Goal: Task Accomplishment & Management: Complete application form

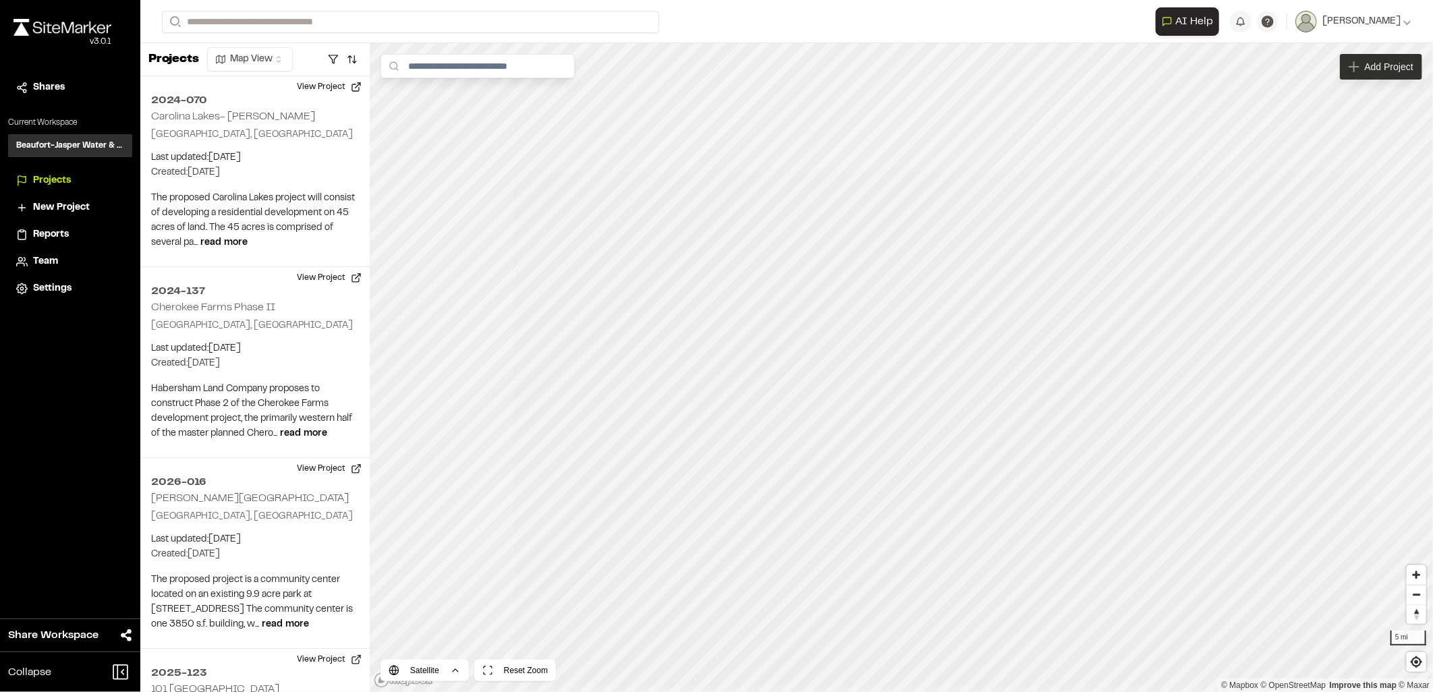
click at [1395, 67] on span "Add Project" at bounding box center [1389, 66] width 49 height 13
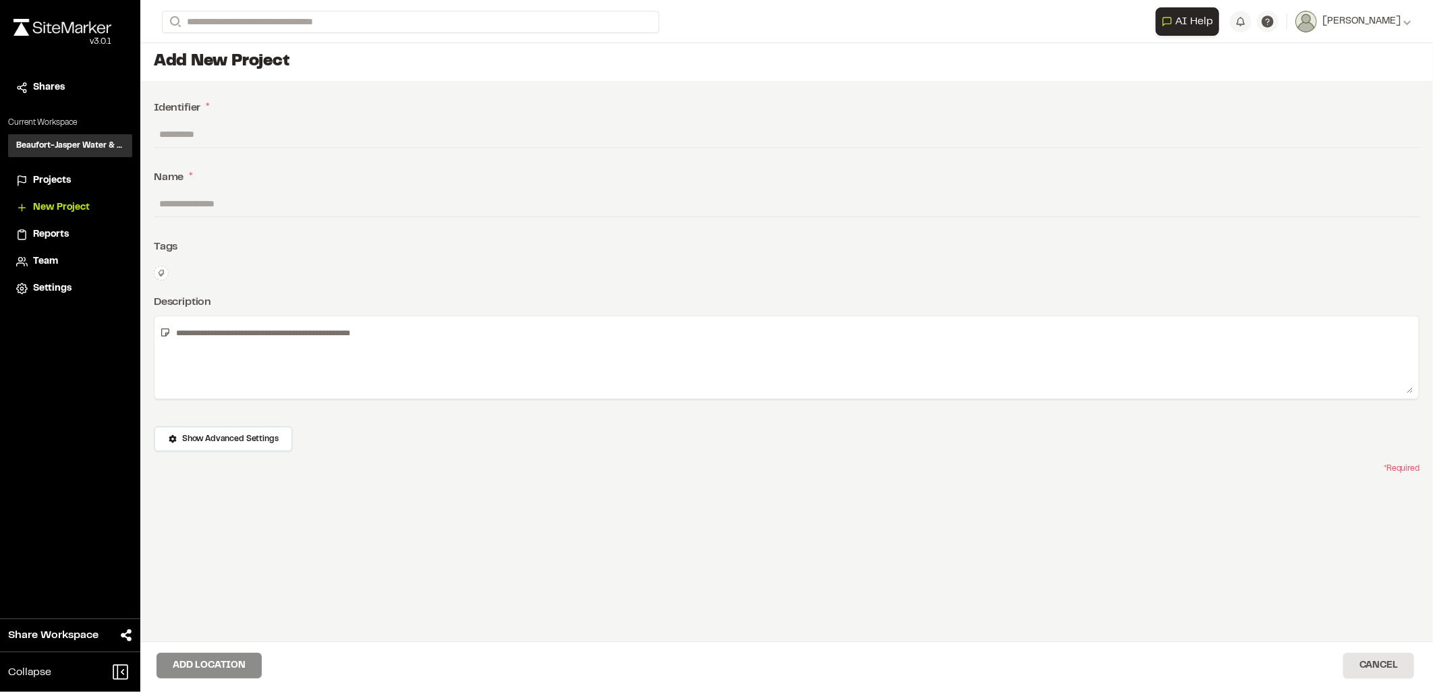
click at [190, 133] on input "text" at bounding box center [787, 134] width 1266 height 26
type input "********"
click at [187, 204] on input "text" at bounding box center [787, 204] width 1266 height 26
paste input "**********"
type input "**********"
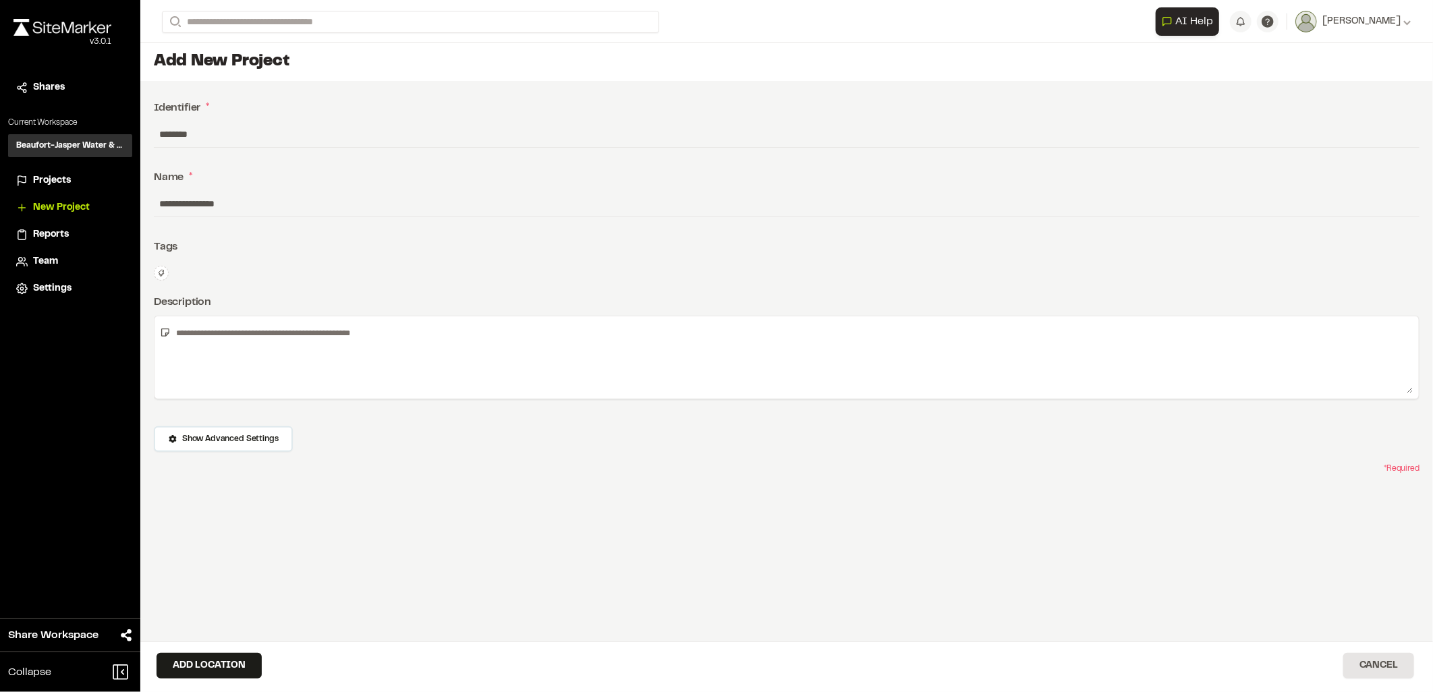
click at [167, 271] on div "Type Enter or comma to add tag." at bounding box center [163, 273] width 18 height 15
click at [159, 273] on icon at bounding box center [161, 273] width 8 height 8
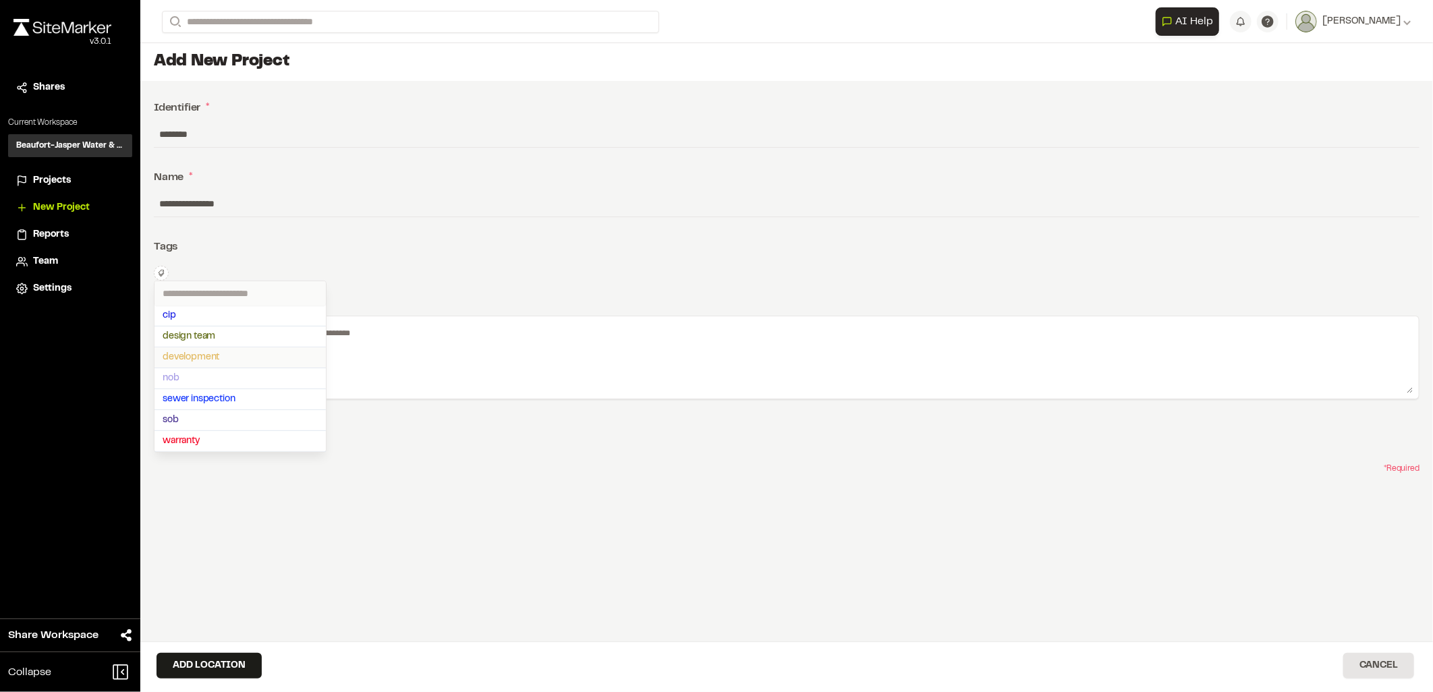
click at [213, 360] on span "development" at bounding box center [240, 357] width 155 height 15
click at [448, 231] on div at bounding box center [716, 346] width 1433 height 692
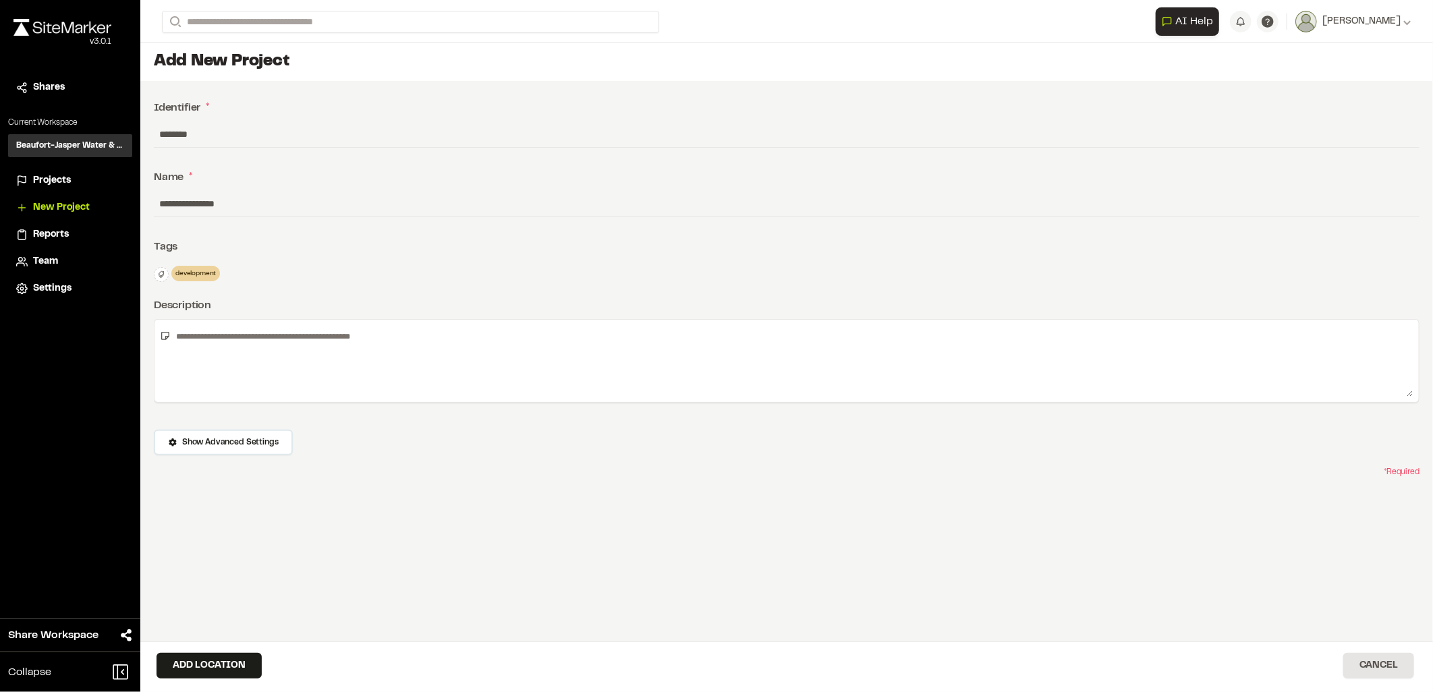
click at [155, 274] on button at bounding box center [161, 274] width 15 height 15
click at [194, 430] on span "sob" at bounding box center [240, 427] width 155 height 15
click at [441, 359] on div at bounding box center [716, 346] width 1433 height 692
click at [258, 345] on textarea at bounding box center [792, 361] width 1243 height 72
paste textarea "**********"
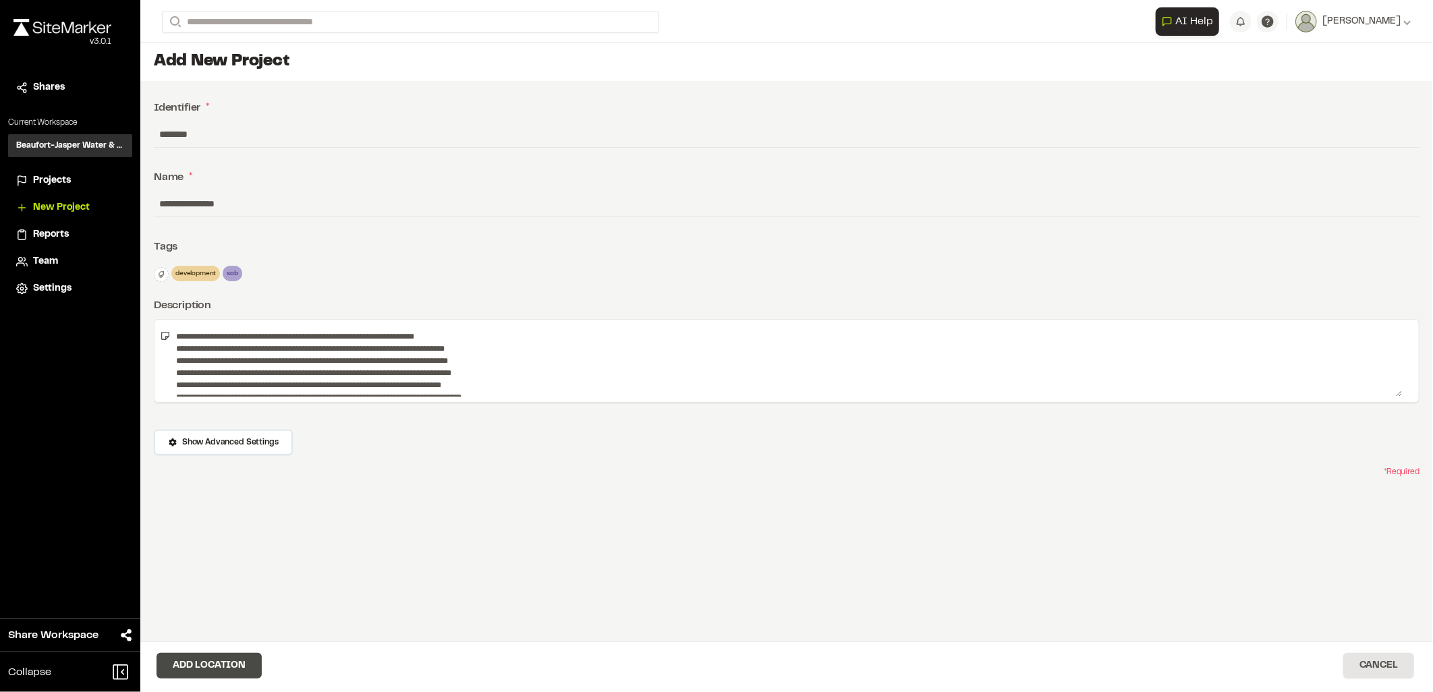
type textarea "**********"
click at [240, 657] on button "Add Location" at bounding box center [209, 666] width 105 height 26
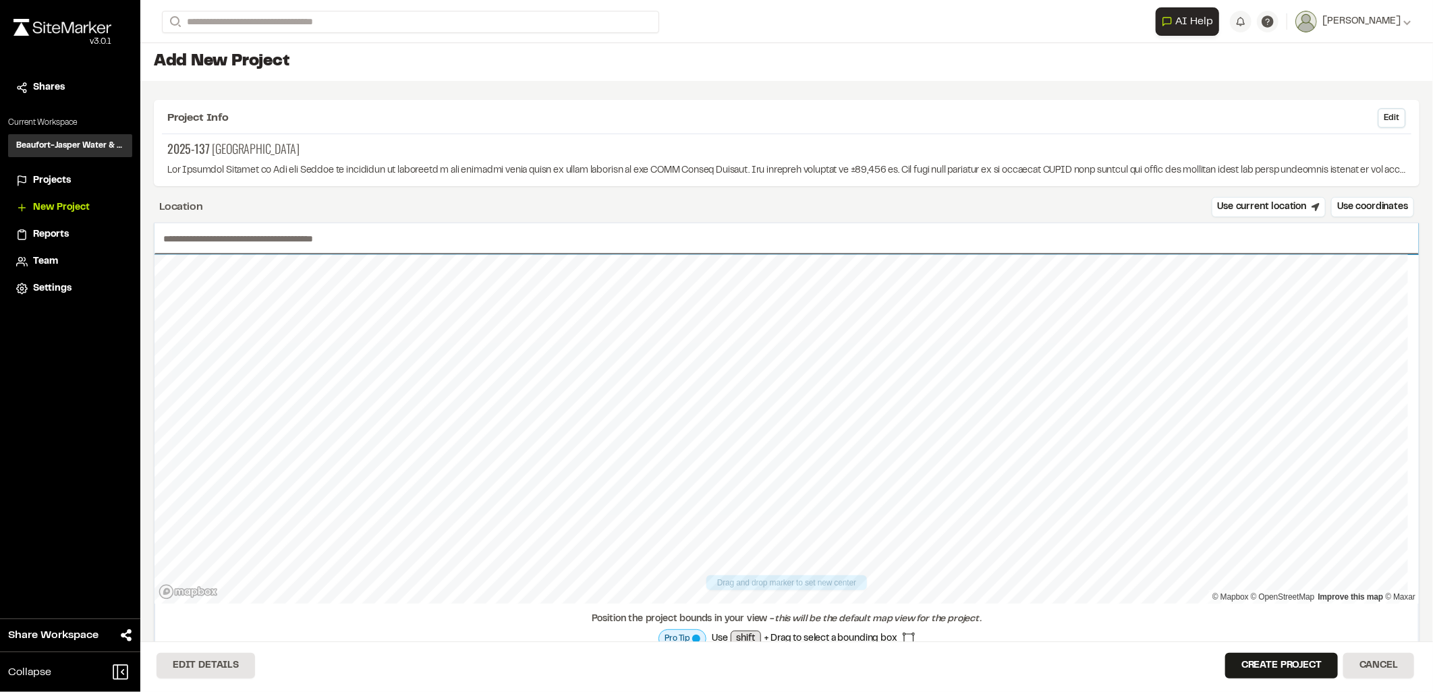
click at [266, 225] on input "text" at bounding box center [787, 238] width 1265 height 31
type input "**********"
click at [1276, 668] on button "Create Project" at bounding box center [1282, 666] width 113 height 26
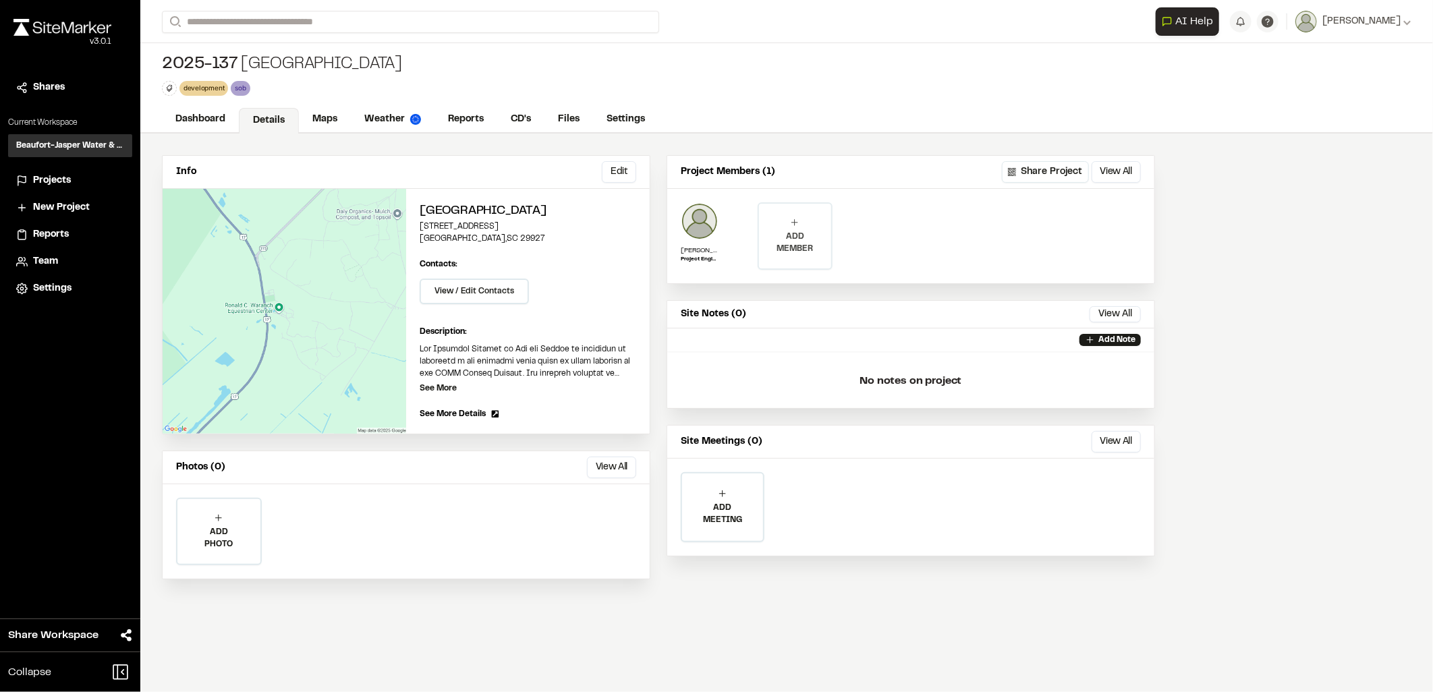
click at [790, 223] on icon at bounding box center [795, 222] width 11 height 11
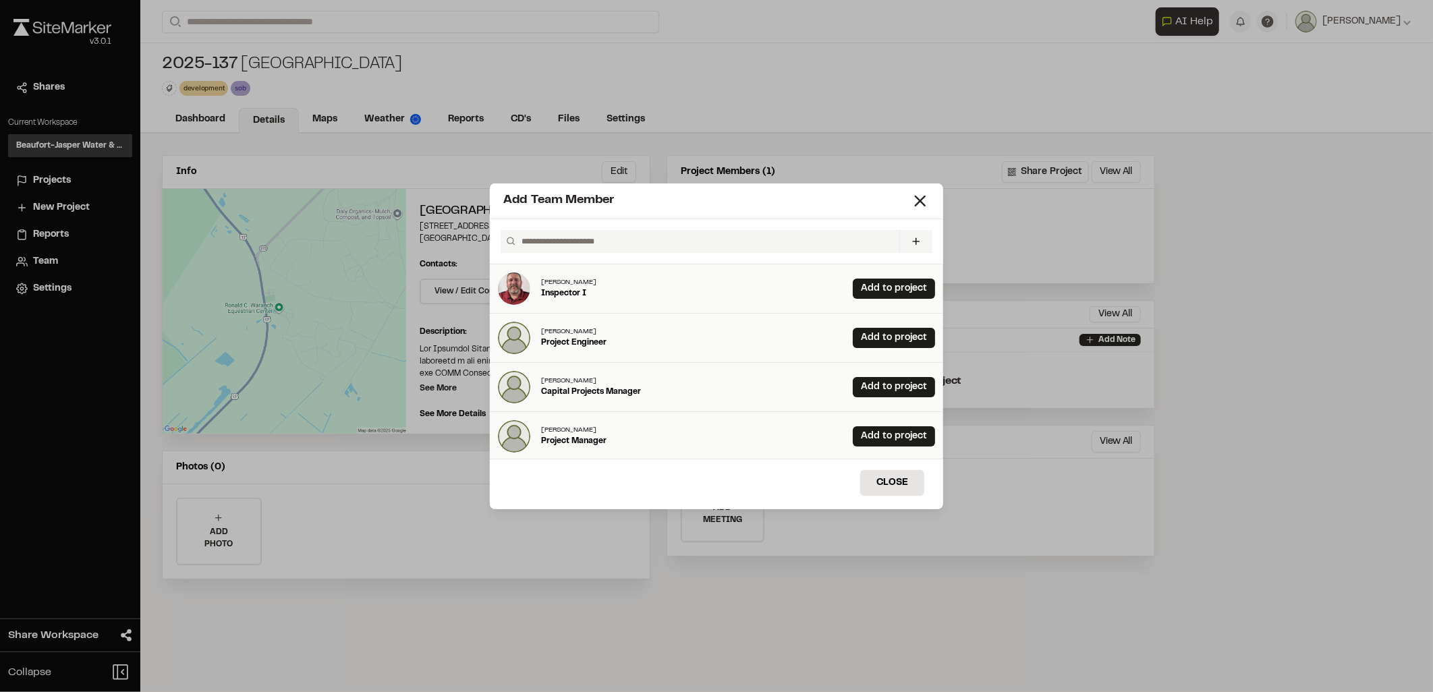
click at [588, 239] on input "text" at bounding box center [705, 241] width 377 height 23
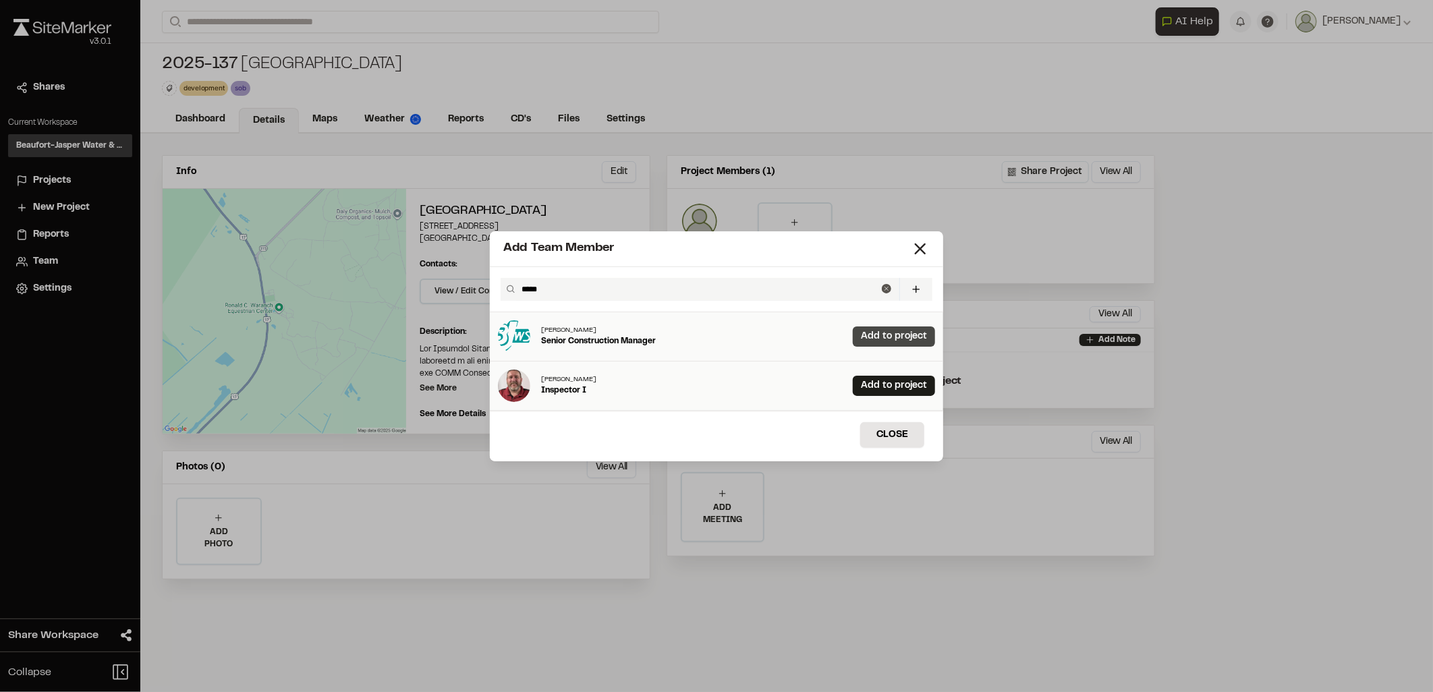
type input "*****"
click at [869, 341] on link "Add to project" at bounding box center [894, 337] width 82 height 20
drag, startPoint x: 559, startPoint y: 294, endPoint x: 518, endPoint y: 302, distance: 41.3
click at [518, 302] on div "***** Invite New Team Member * Required Name Email * Password Password Info Pas…" at bounding box center [717, 289] width 454 height 45
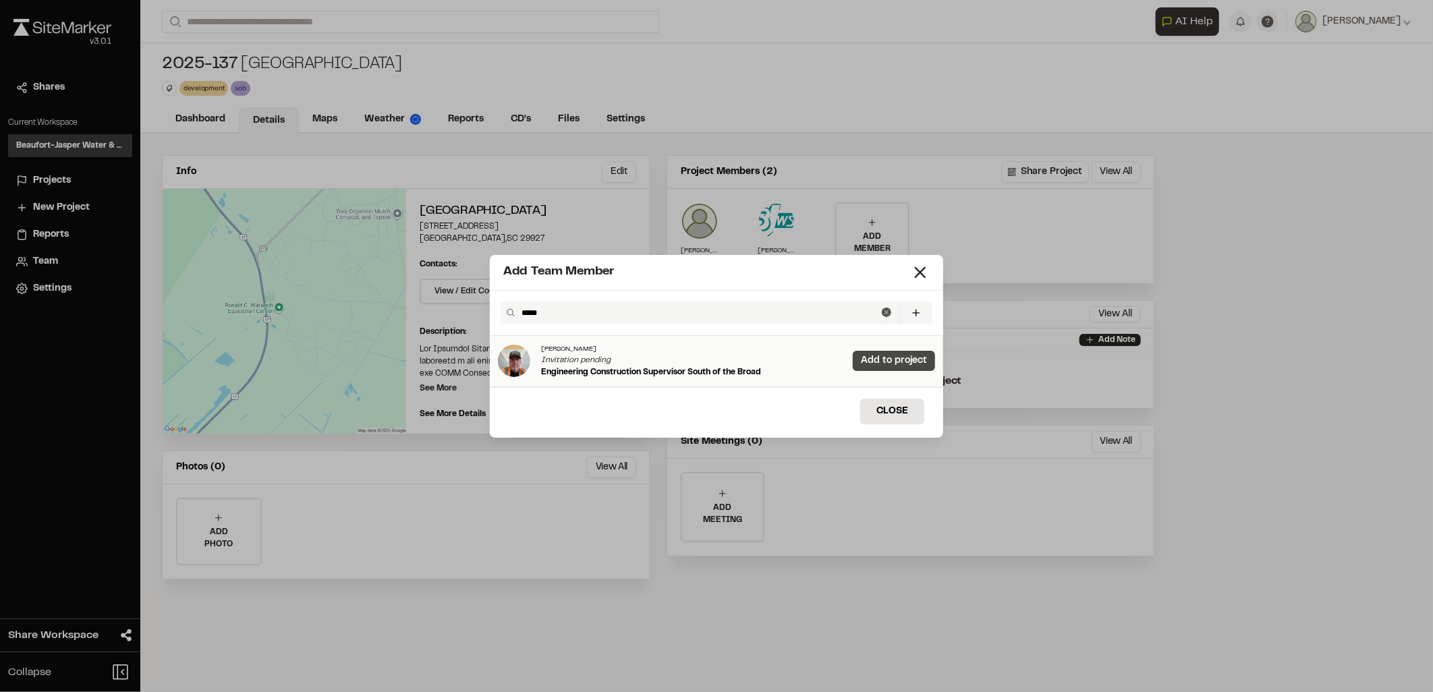
type input "*****"
click at [877, 356] on link "Add to project" at bounding box center [894, 361] width 82 height 20
drag, startPoint x: 557, startPoint y: 312, endPoint x: 491, endPoint y: 322, distance: 66.8
click at [491, 322] on div "***** Invite New Team Member * Required Name Email * Password Password Info Pas…" at bounding box center [717, 313] width 454 height 45
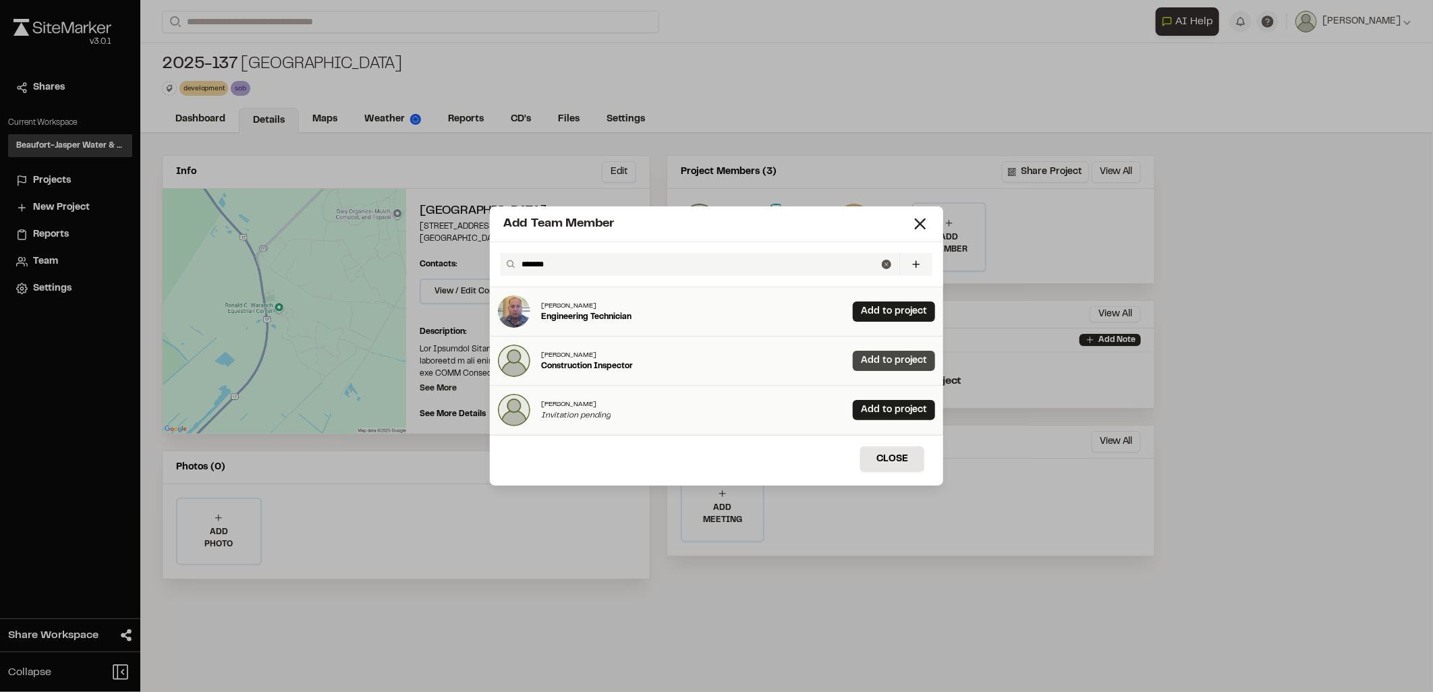
type input "*******"
click at [900, 362] on link "Add to project" at bounding box center [894, 361] width 82 height 20
click at [912, 457] on button "Close" at bounding box center [893, 460] width 64 height 26
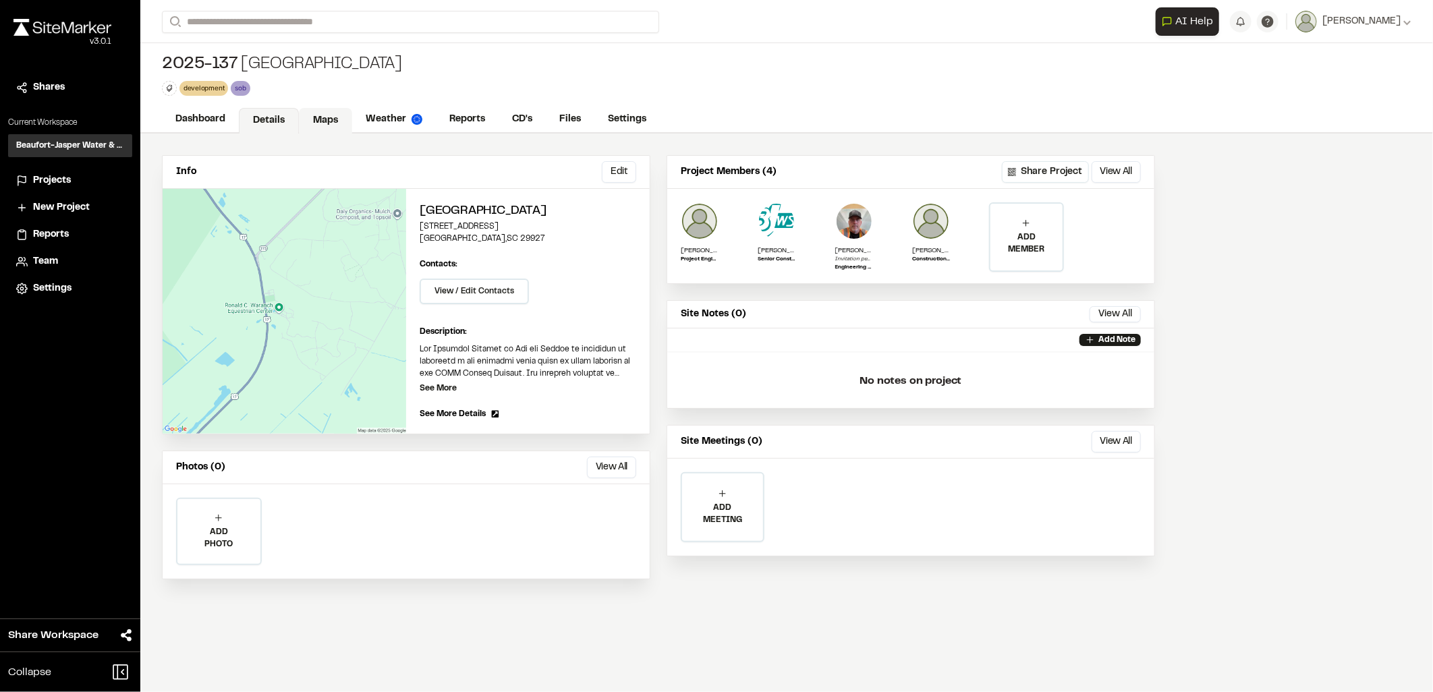
click at [340, 113] on link "Maps" at bounding box center [325, 121] width 53 height 26
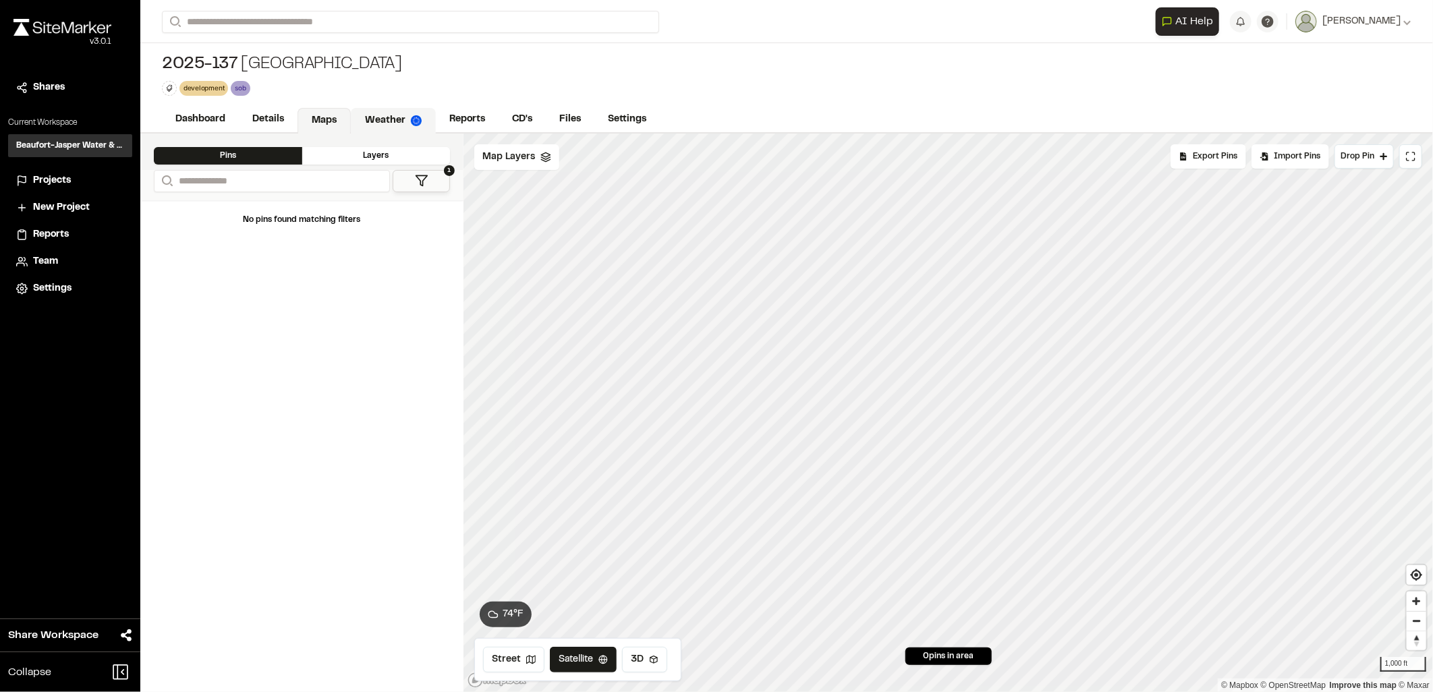
click at [402, 115] on link "Weather" at bounding box center [393, 121] width 85 height 26
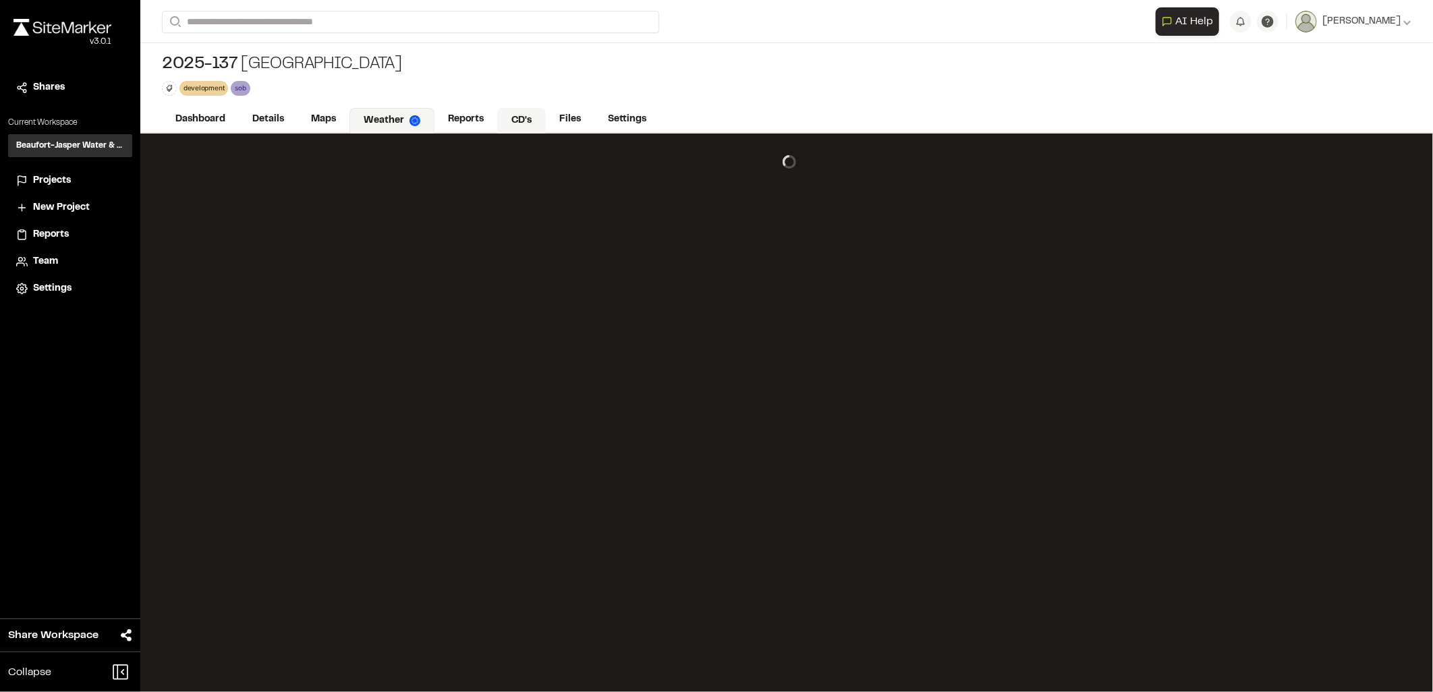
click at [522, 111] on link "CD's" at bounding box center [521, 121] width 49 height 26
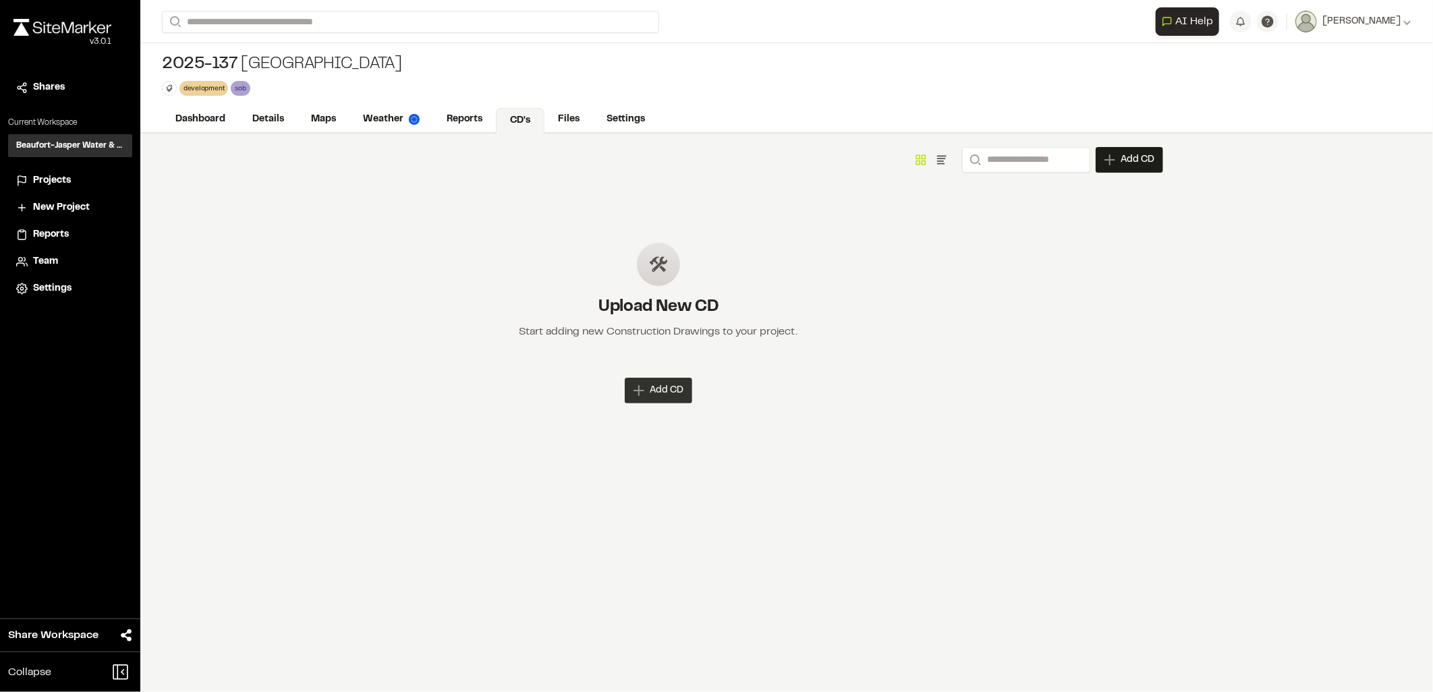
click at [665, 388] on span "Add CD" at bounding box center [667, 390] width 34 height 13
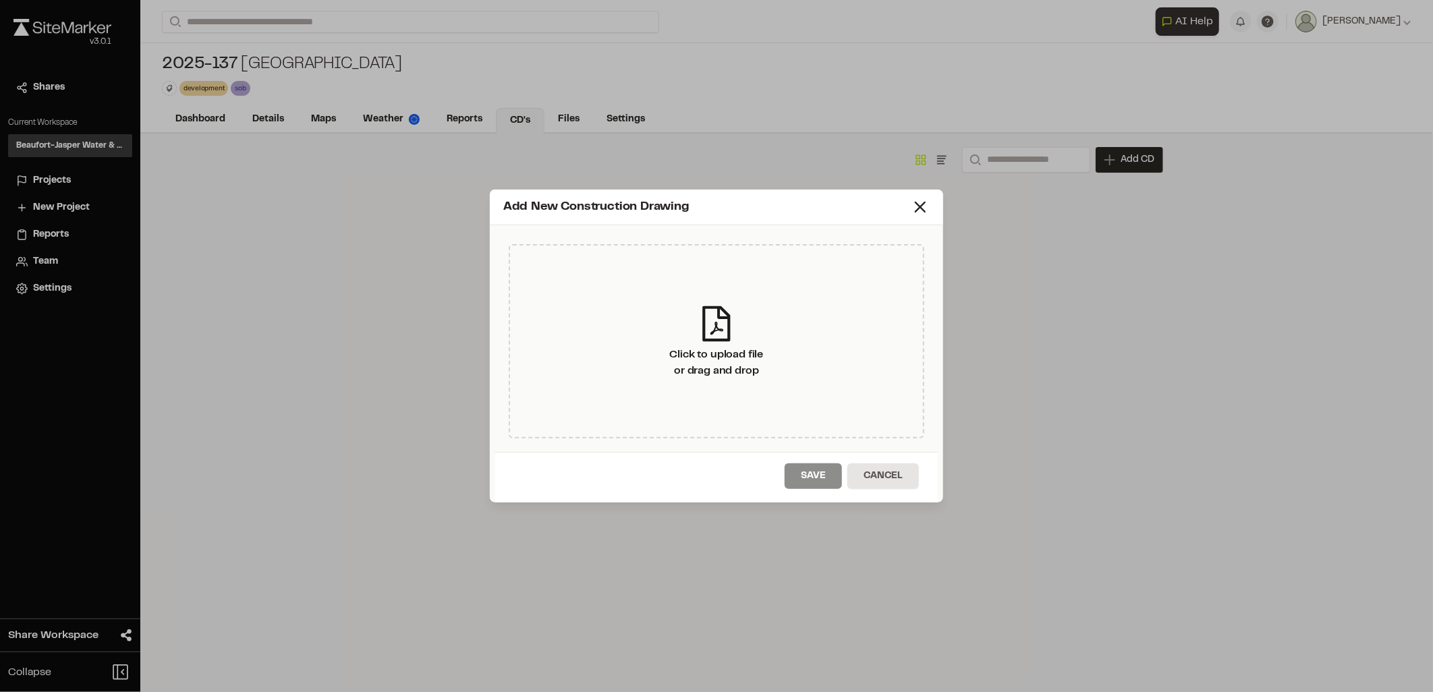
click at [528, 160] on div "Add New Construction Drawing Click to upload file or drag and drop Save Cancel" at bounding box center [716, 346] width 1433 height 692
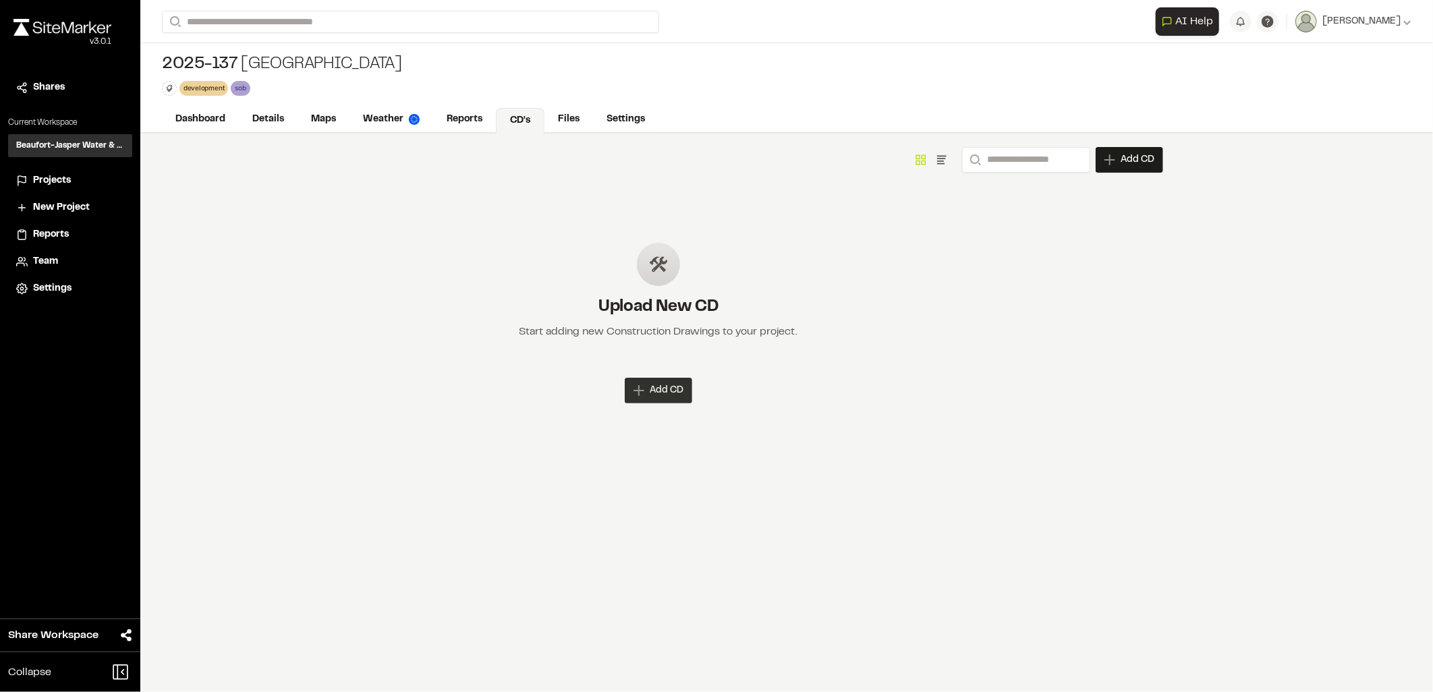
click at [682, 398] on div "Add CD" at bounding box center [658, 391] width 67 height 26
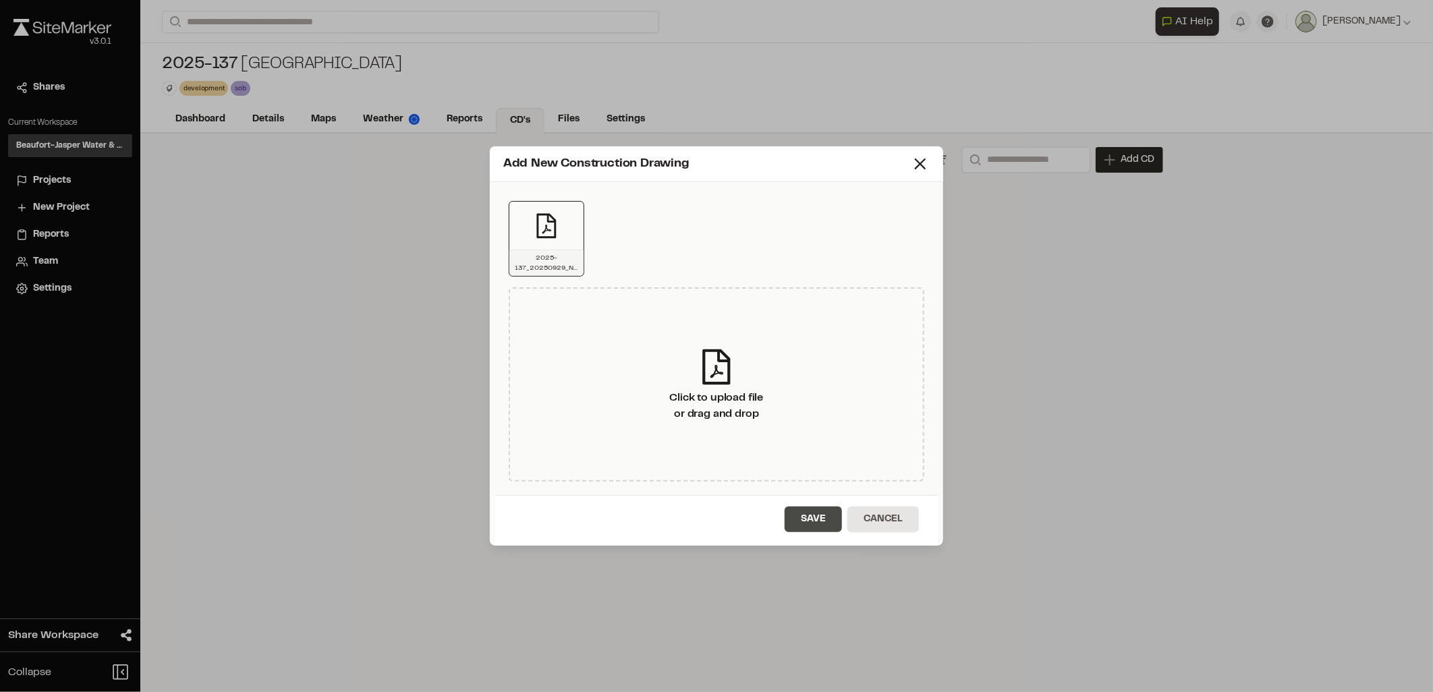
click at [811, 520] on button "Save" at bounding box center [813, 520] width 57 height 26
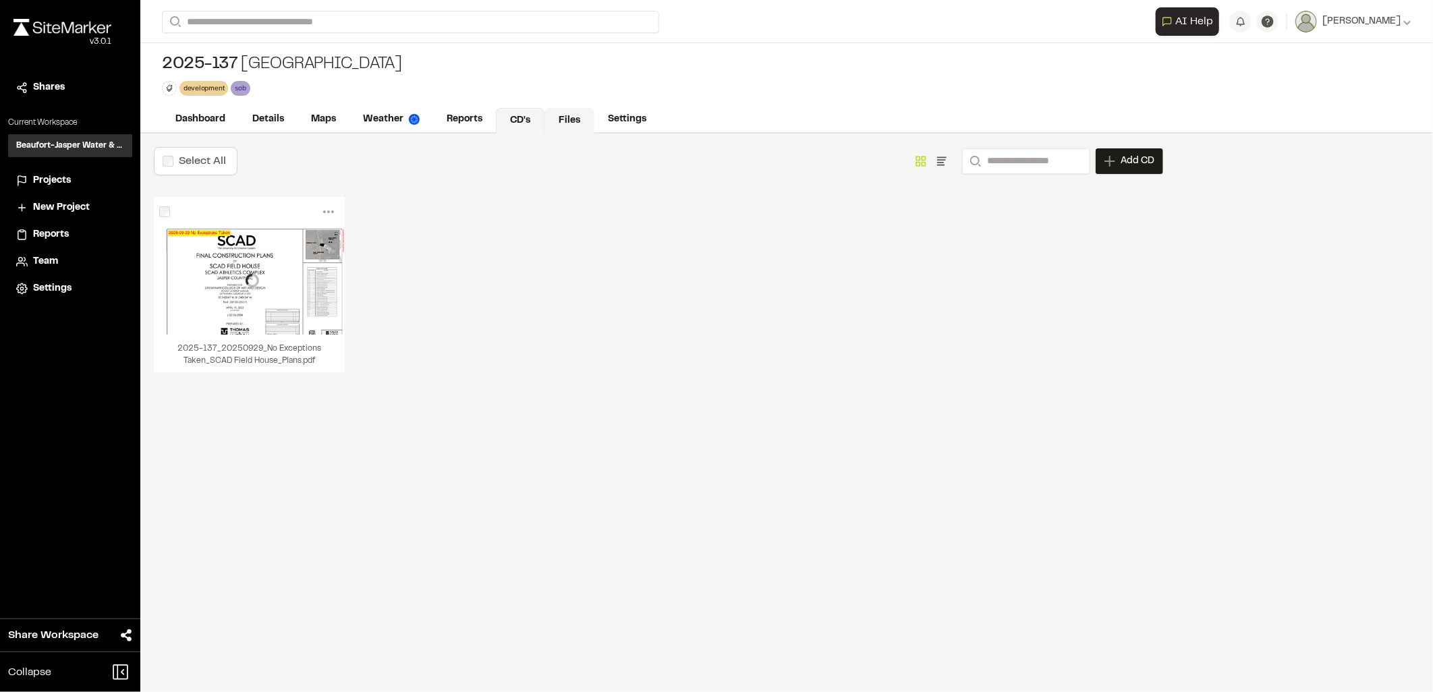
click at [561, 120] on link "Files" at bounding box center [570, 121] width 50 height 26
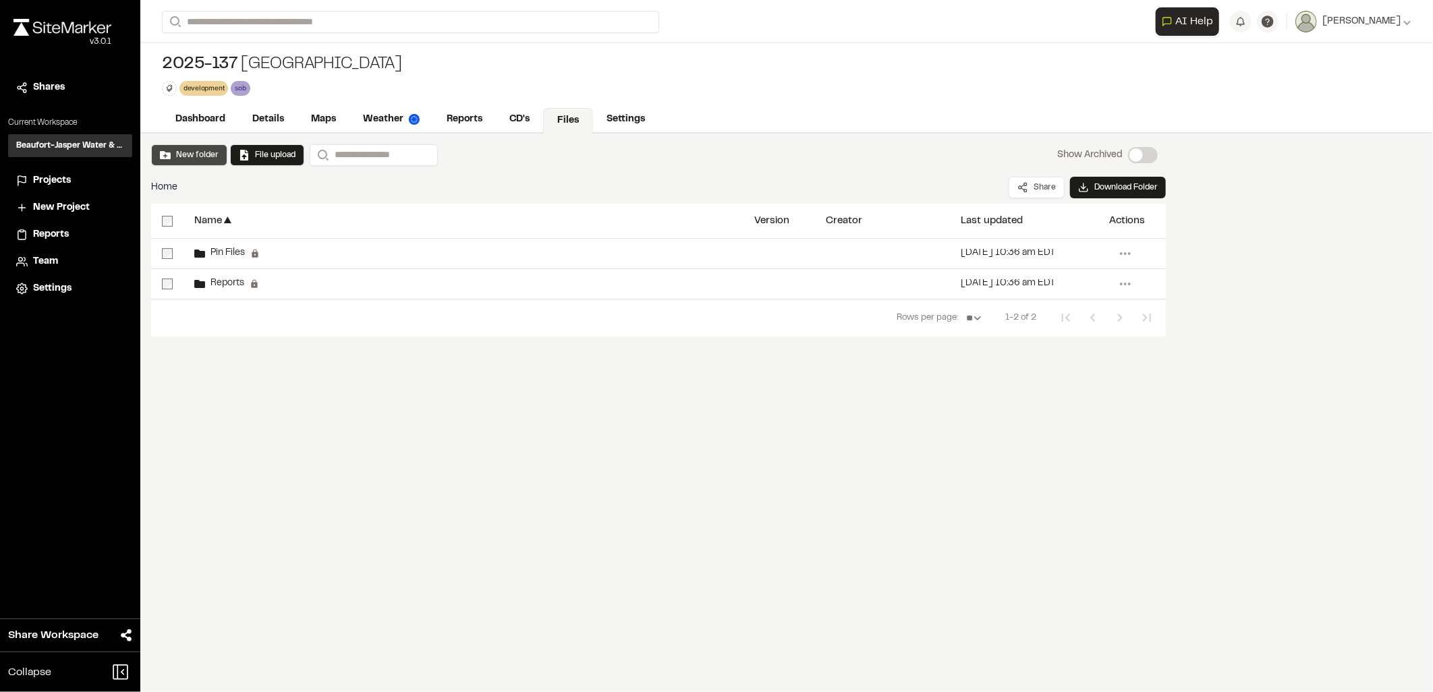
click at [187, 157] on button "New folder" at bounding box center [189, 155] width 59 height 12
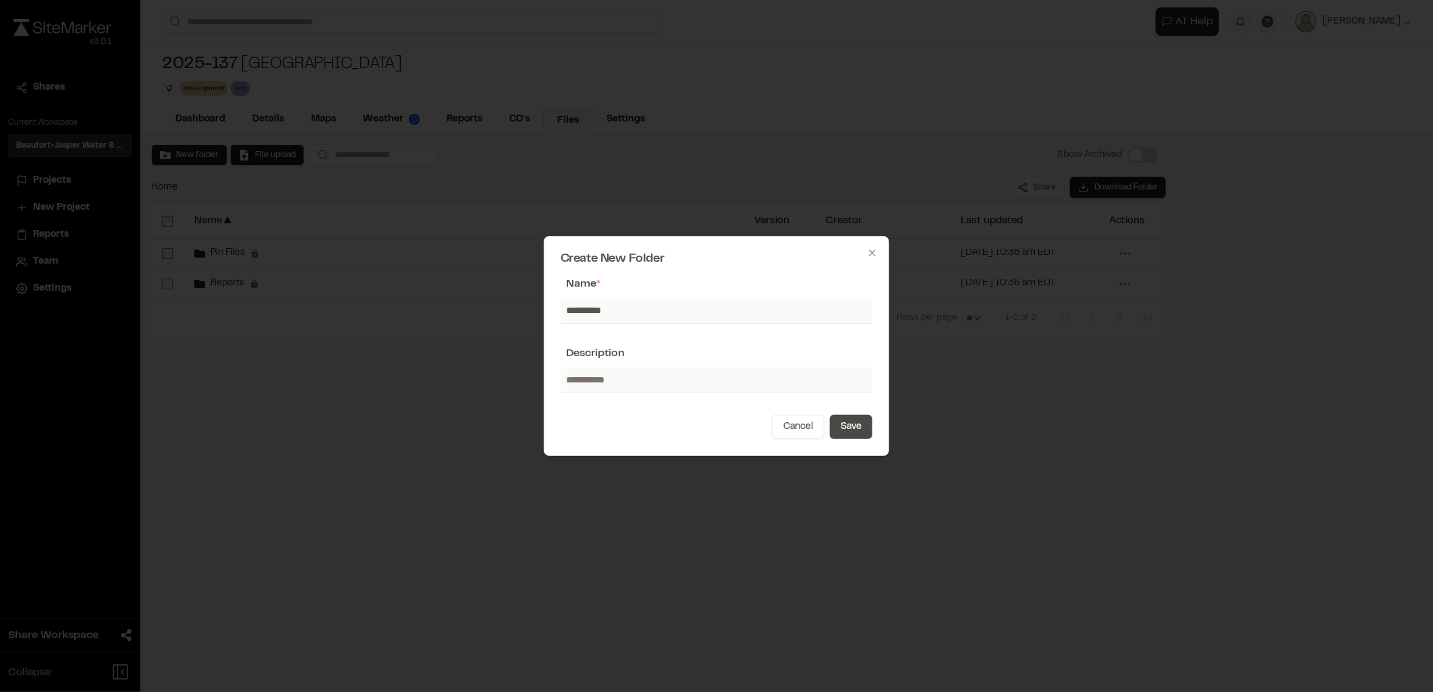
type input "**********"
click at [846, 431] on button "Save" at bounding box center [851, 427] width 43 height 24
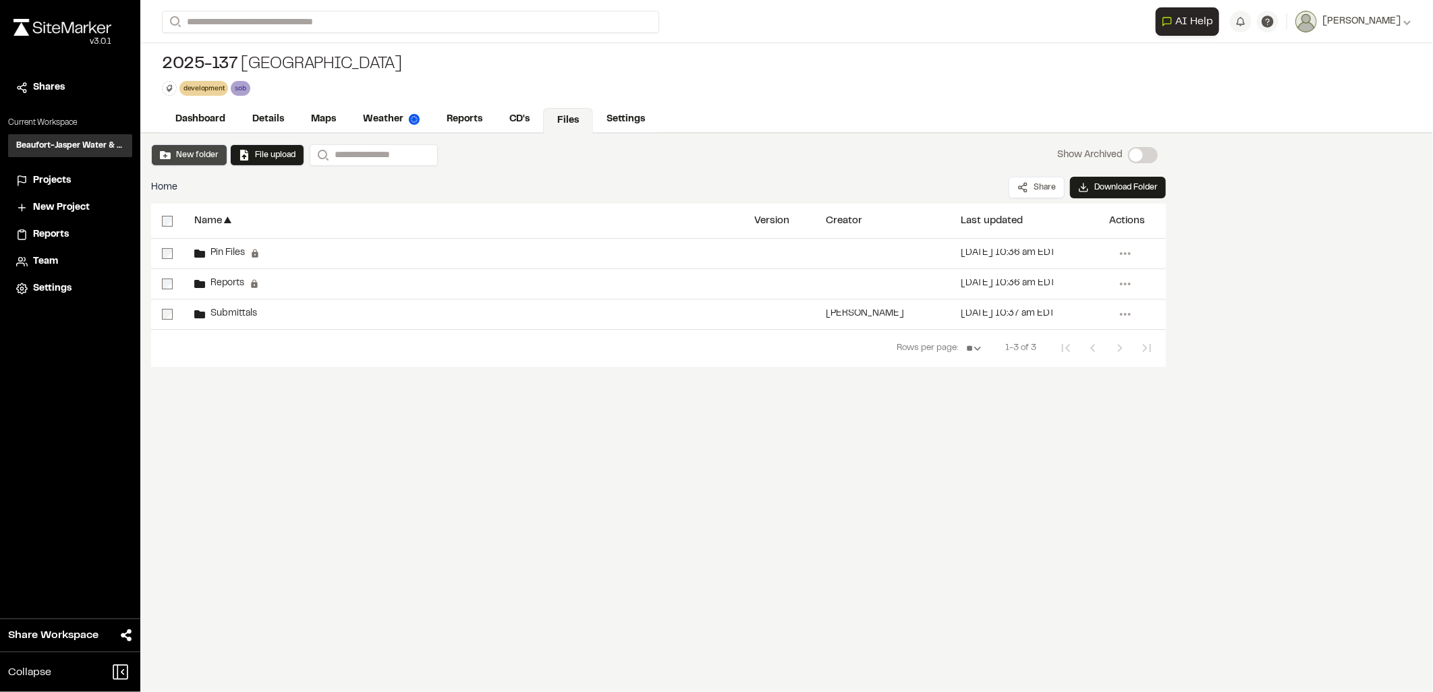
click at [198, 156] on button "New folder" at bounding box center [189, 155] width 59 height 12
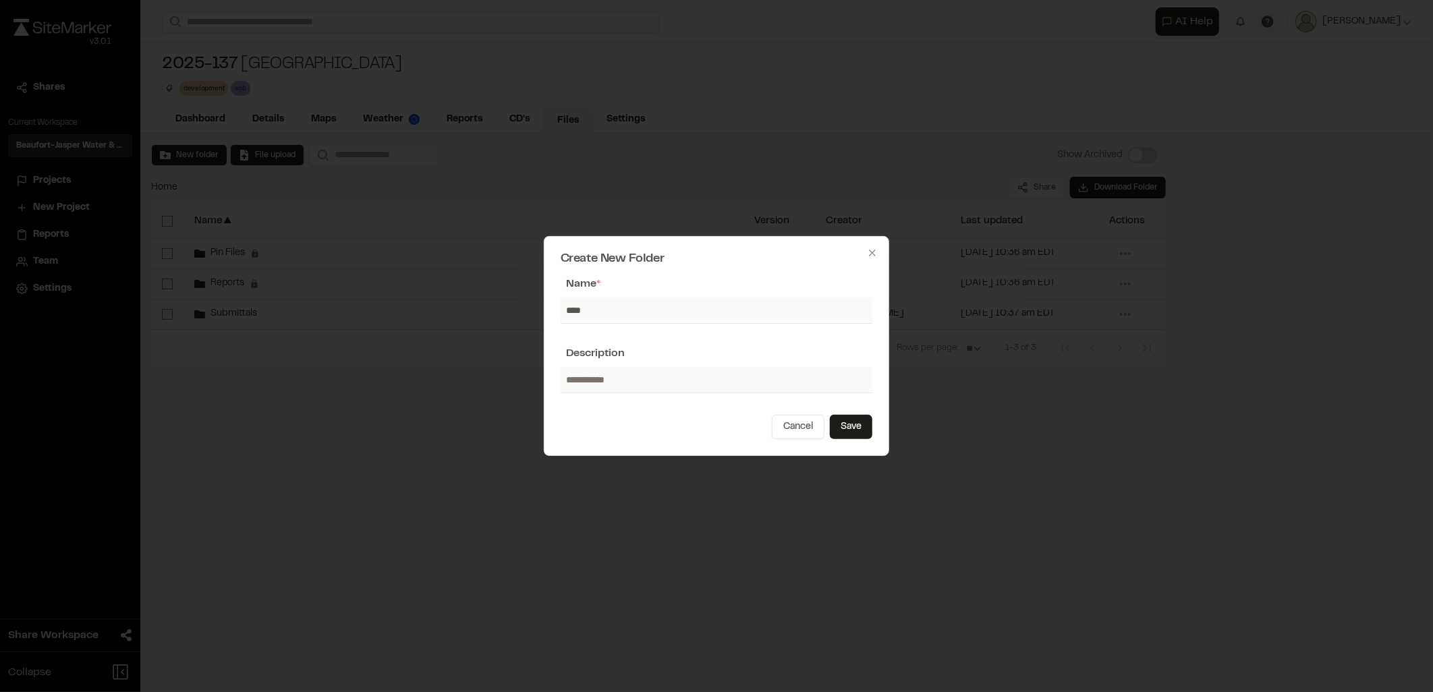
type input "**********"
click at [848, 422] on button "Save" at bounding box center [851, 427] width 43 height 24
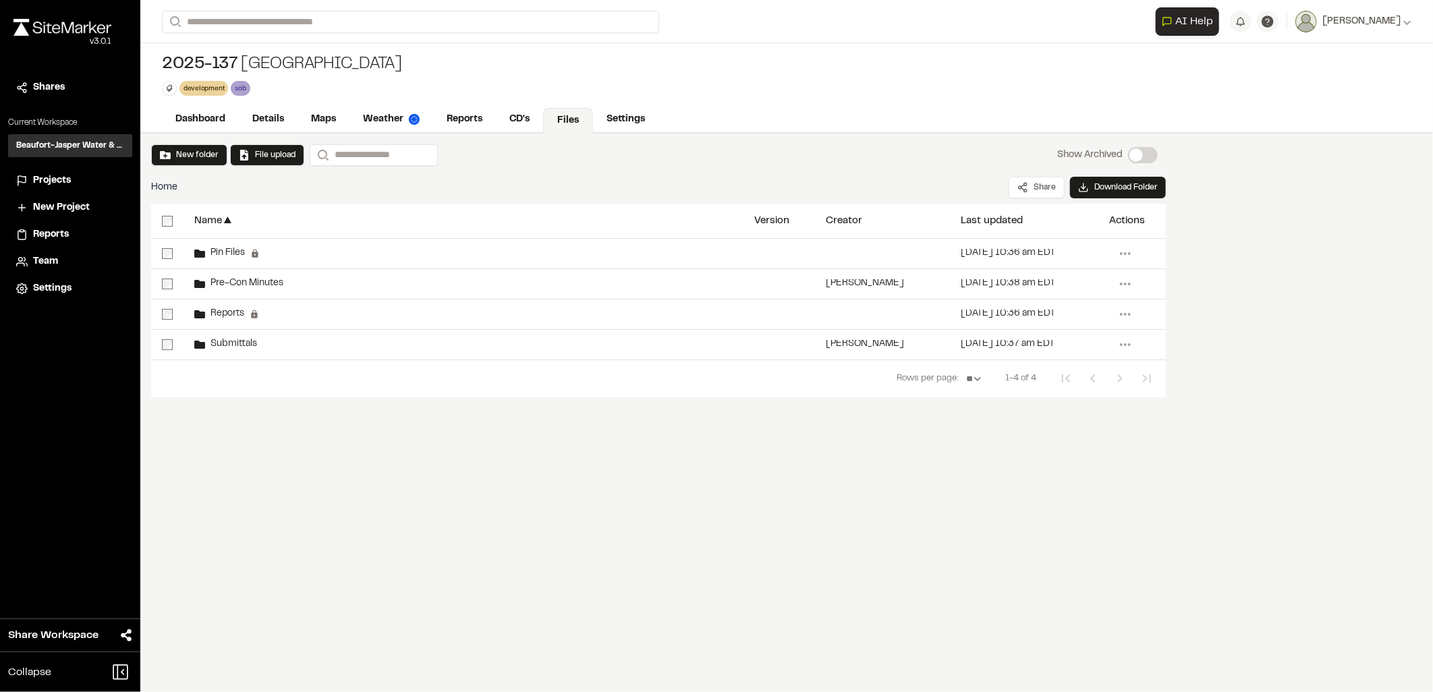
click at [244, 408] on div "New folder File upload Search Show Archived Show Archived Home Share Download F…" at bounding box center [658, 275] width 1037 height 283
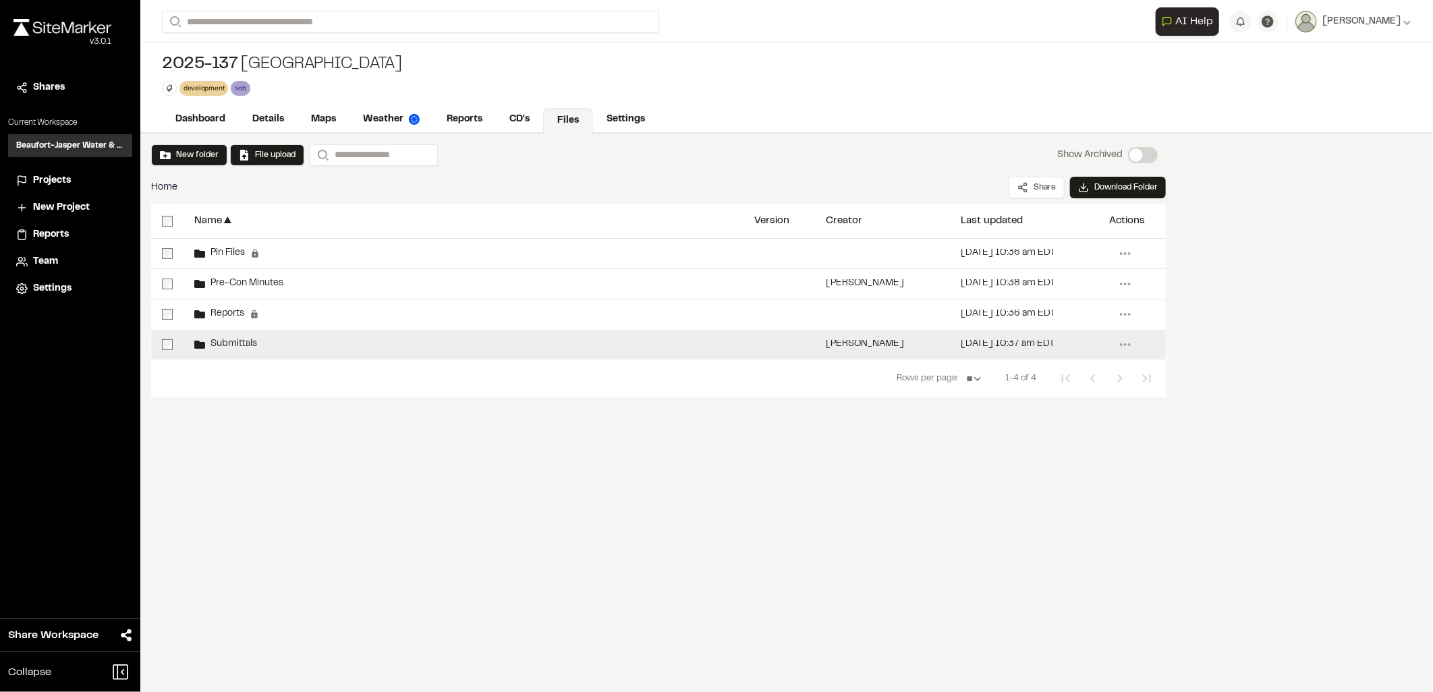
click at [380, 356] on div "Submittals" at bounding box center [464, 345] width 560 height 30
click at [381, 356] on div "Submittals" at bounding box center [464, 345] width 560 height 30
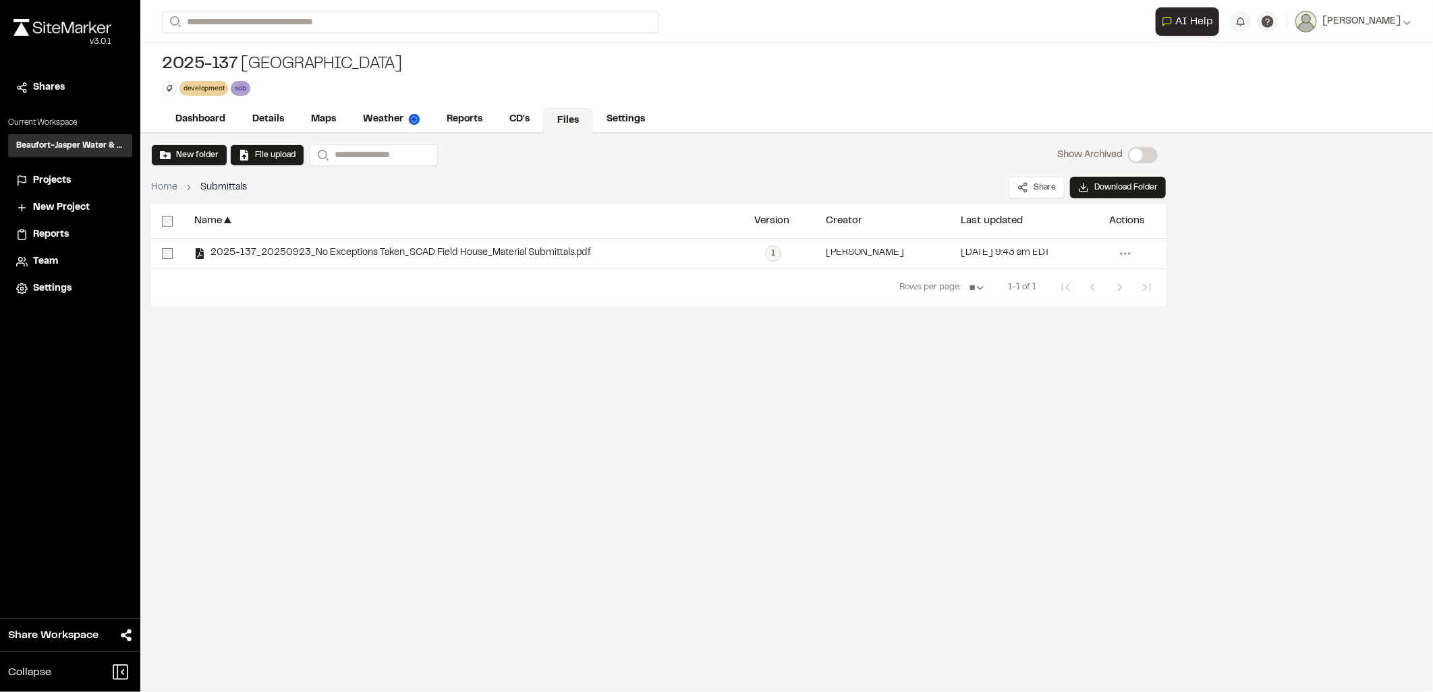
click at [554, 116] on link "Files" at bounding box center [568, 121] width 50 height 26
click at [512, 128] on link "CD's" at bounding box center [520, 121] width 49 height 26
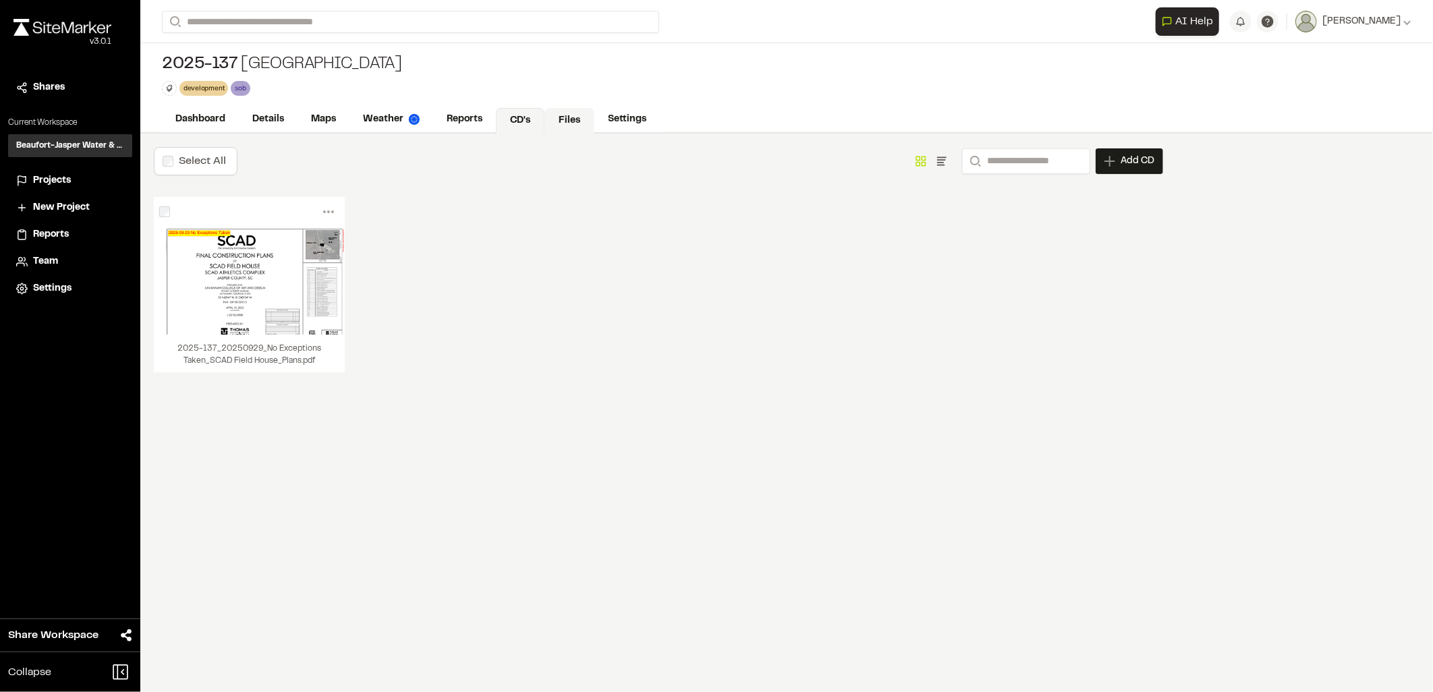
click at [551, 111] on link "Files" at bounding box center [570, 121] width 50 height 26
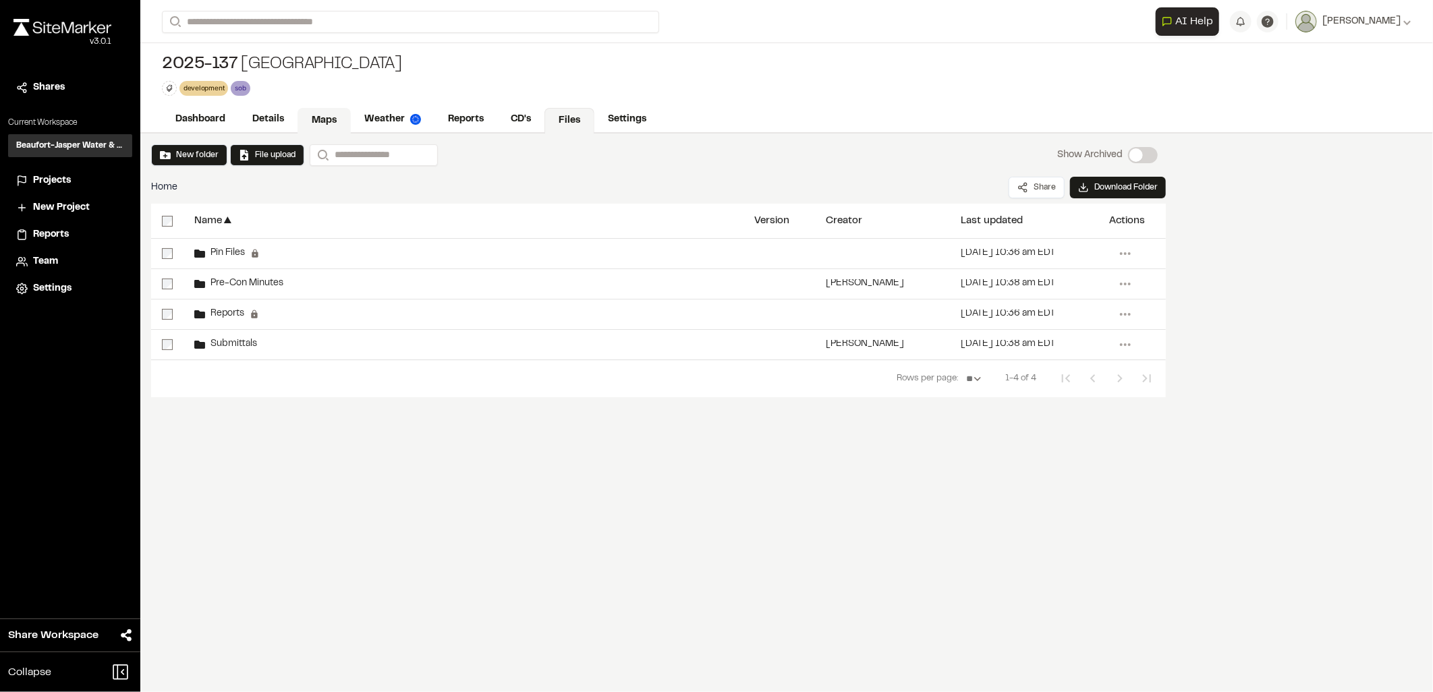
click at [319, 125] on link "Maps" at bounding box center [324, 121] width 53 height 26
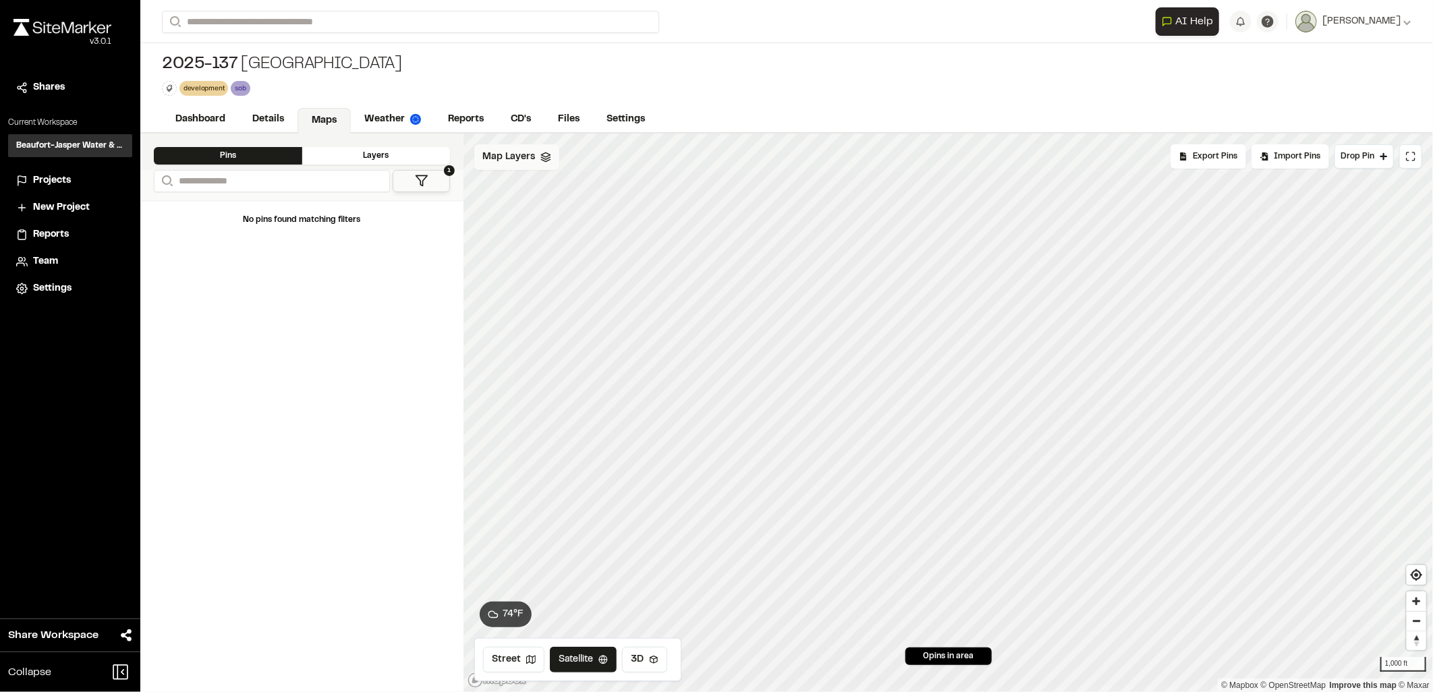
click at [489, 153] on span "Map Layers" at bounding box center [509, 157] width 53 height 15
click at [553, 154] on html "Close sidebar v 3.0.1 Shares Current Workspace Beaufort-Jasper Water & Sewer Au…" at bounding box center [716, 346] width 1433 height 692
click at [516, 192] on link "Add Layer" at bounding box center [524, 186] width 101 height 23
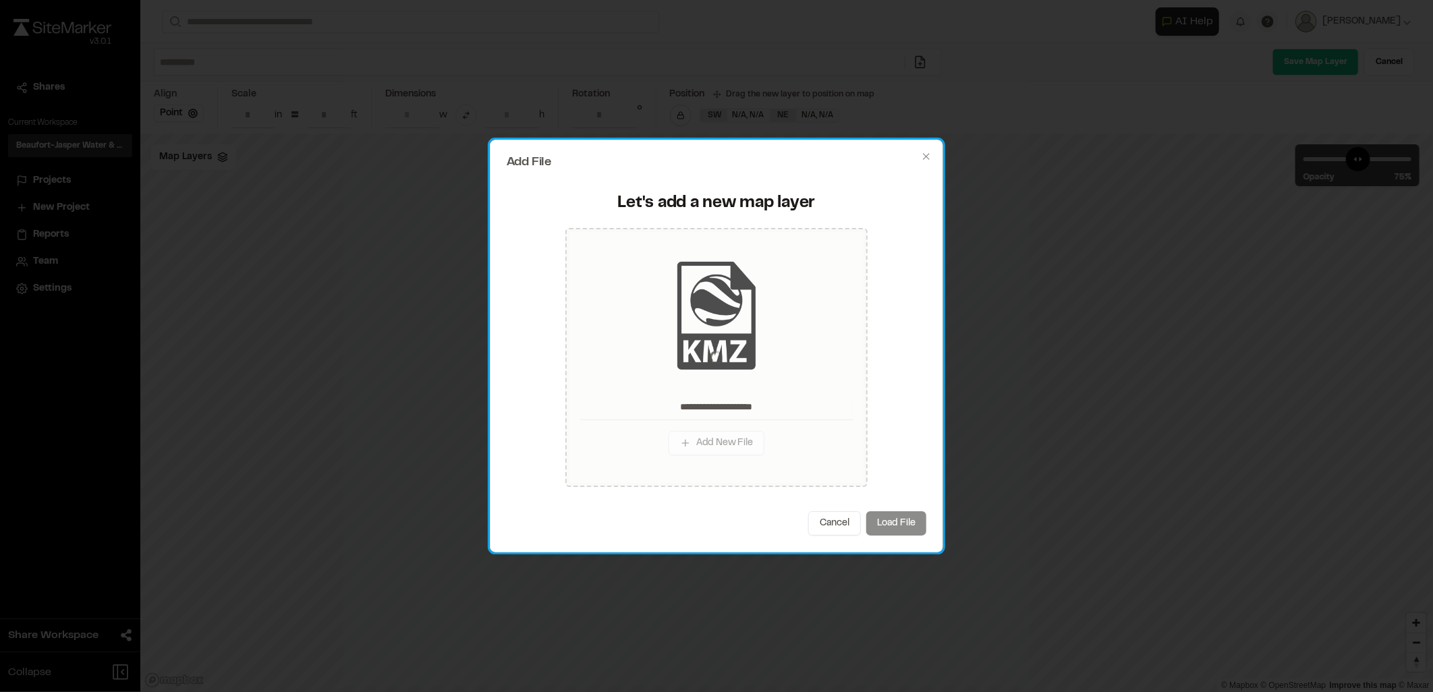
click at [893, 520] on div "Cancel Load File" at bounding box center [717, 524] width 420 height 24
click at [881, 517] on div "Cancel Load File" at bounding box center [717, 524] width 420 height 24
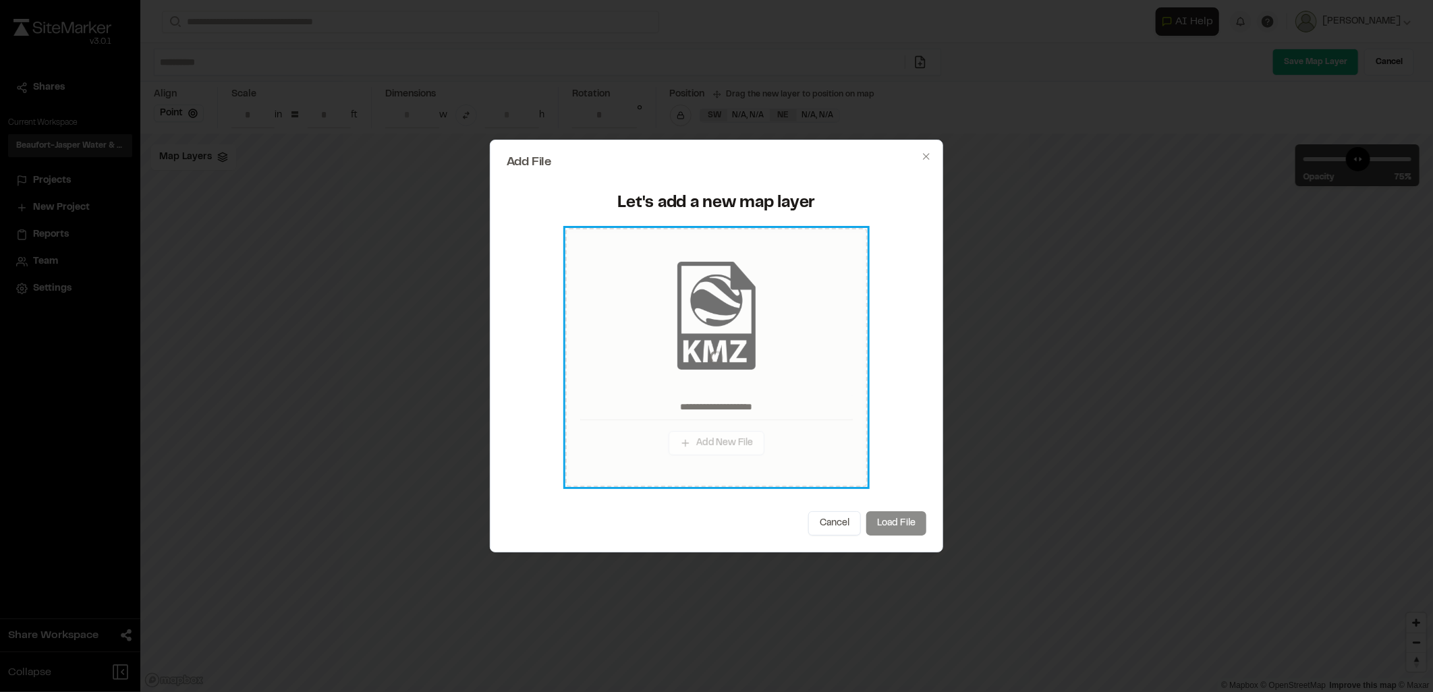
click at [784, 306] on div at bounding box center [717, 357] width 294 height 251
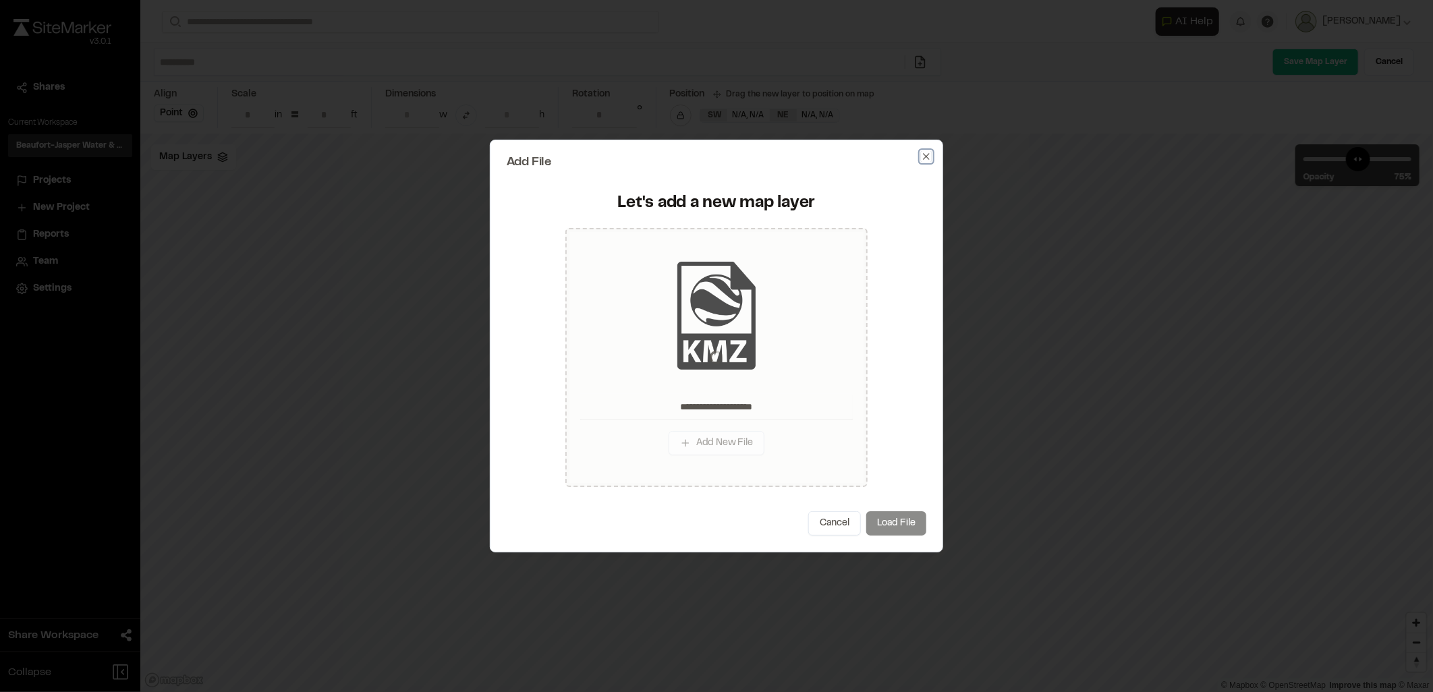
click at [925, 160] on icon "button" at bounding box center [926, 156] width 11 height 11
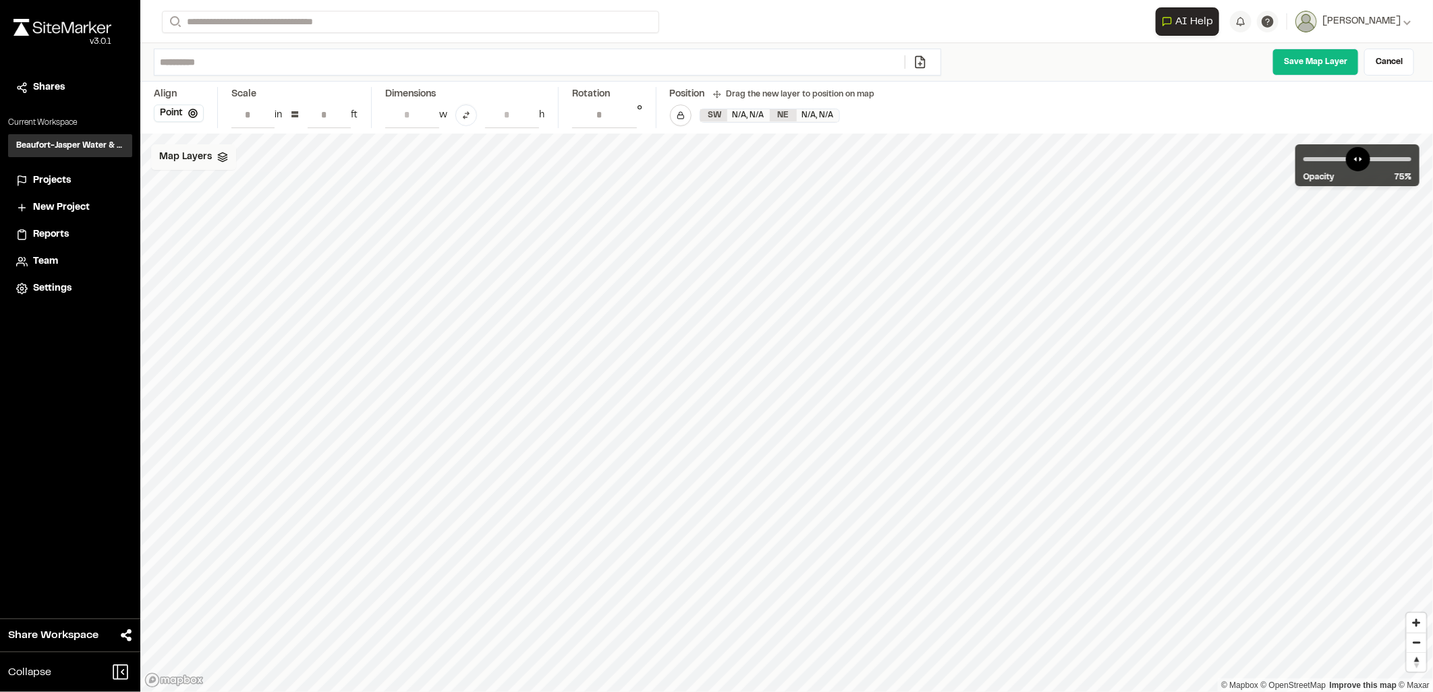
click at [223, 164] on div "Map Layers" at bounding box center [193, 157] width 85 height 26
click at [231, 163] on html "Close sidebar v 3.0.1 Shares Current Workspace Beaufort-Jasper Water & Sewer Au…" at bounding box center [716, 346] width 1433 height 692
click at [213, 186] on link "Add Layer" at bounding box center [201, 186] width 101 height 23
click at [188, 159] on span "Map Layers" at bounding box center [185, 157] width 53 height 15
click at [228, 155] on html "Close sidebar v 3.0.1 Shares Current Workspace Beaufort-Jasper Water & Sewer Au…" at bounding box center [716, 346] width 1433 height 692
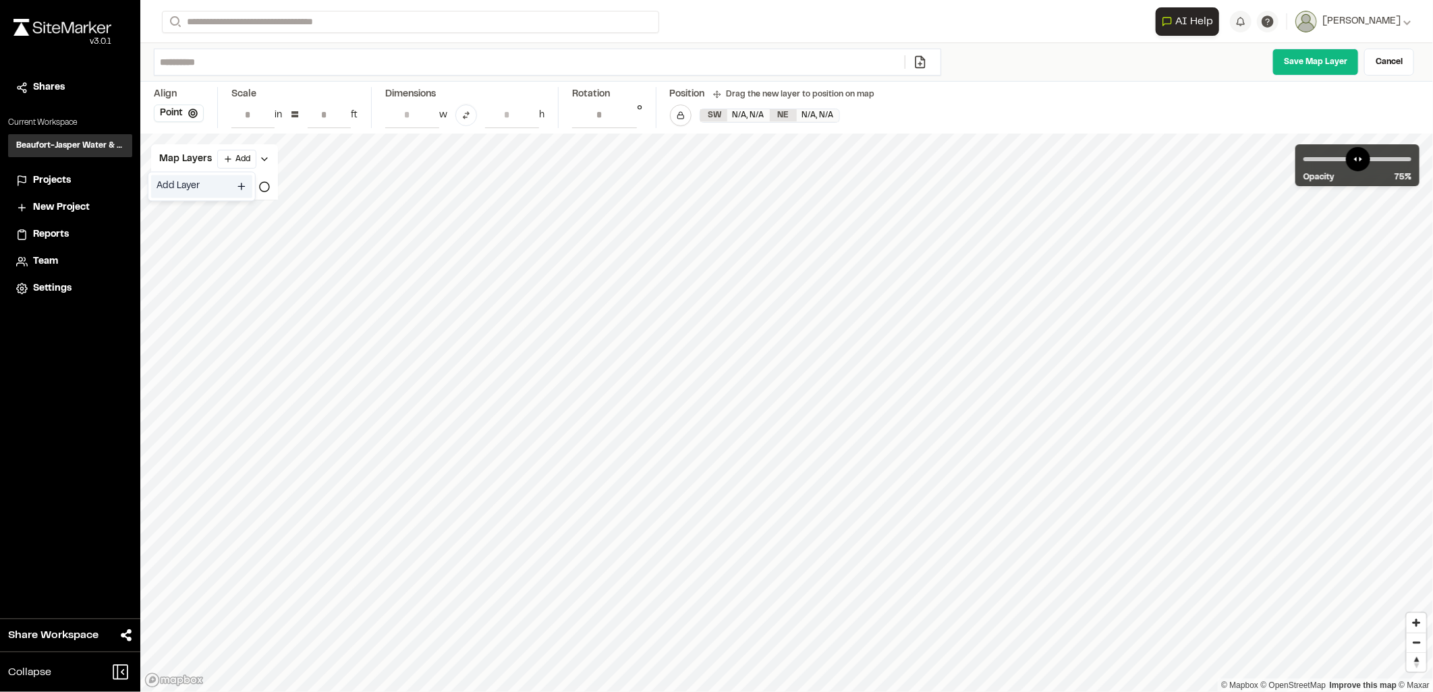
click at [171, 188] on link "Add Layer" at bounding box center [201, 186] width 101 height 23
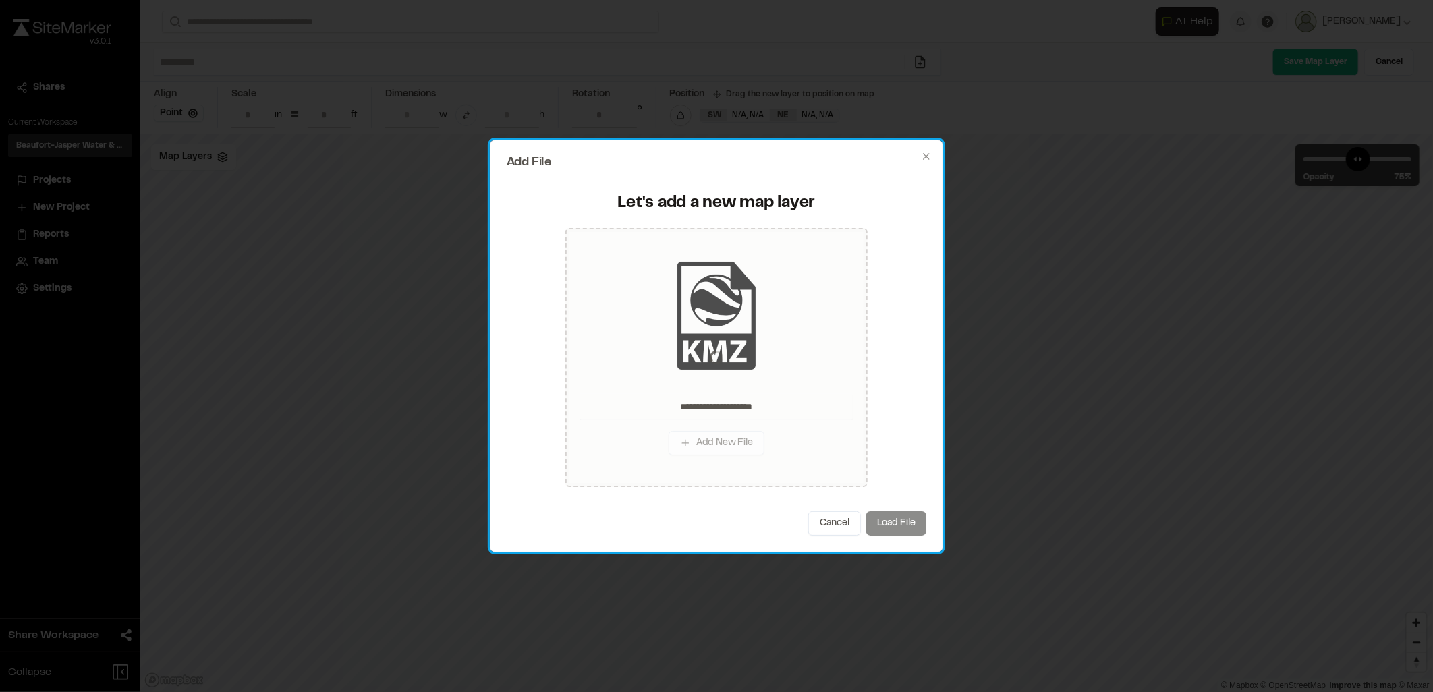
click at [907, 528] on div "Cancel Load File" at bounding box center [717, 524] width 420 height 24
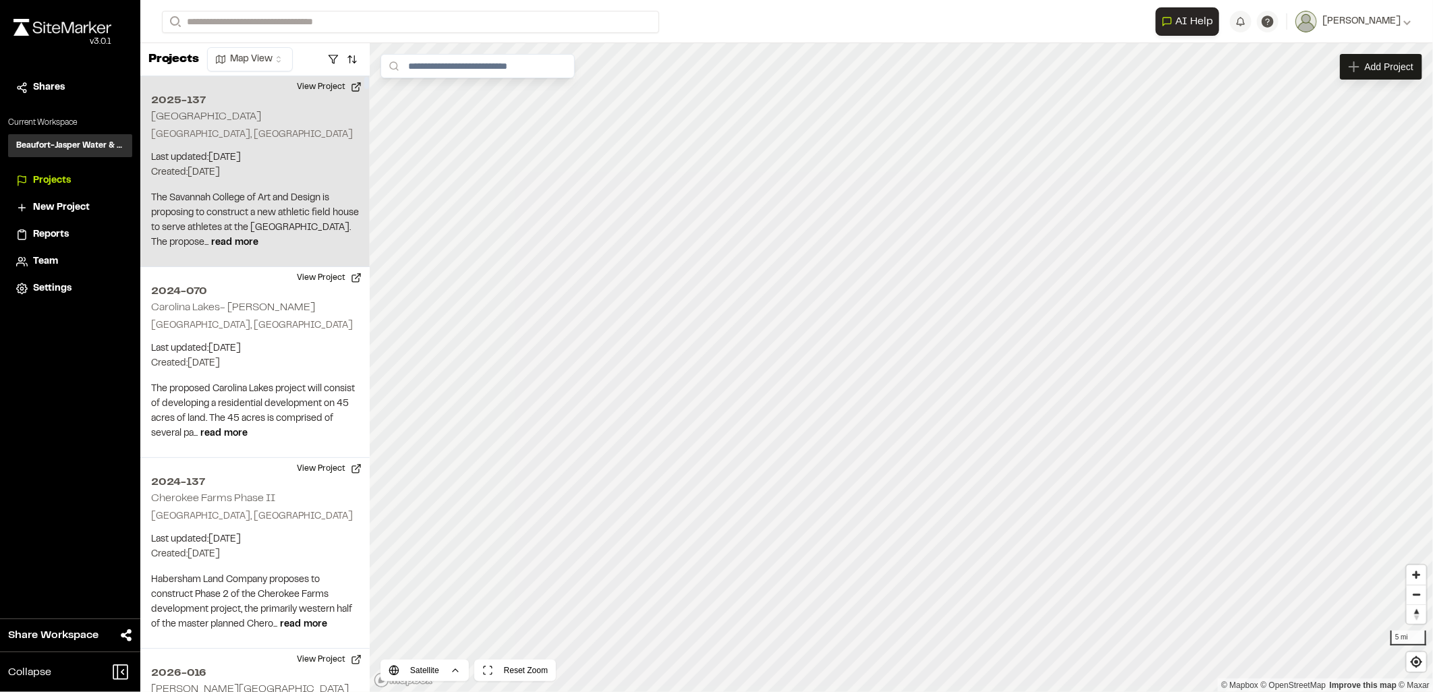
click at [257, 113] on div "2025-137 [GEOGRAPHIC_DATA] [GEOGRAPHIC_DATA], [GEOGRAPHIC_DATA] Last updated: […" at bounding box center [254, 171] width 229 height 191
click at [464, 72] on span "Map Layers" at bounding box center [446, 66] width 51 height 15
click at [490, 67] on html "Close sidebar v 3.0.1 Shares Current Workspace Beaufort-Jasper Water & Sewer Au…" at bounding box center [716, 346] width 1433 height 692
click at [439, 84] on link "Add Layer" at bounding box center [461, 95] width 101 height 23
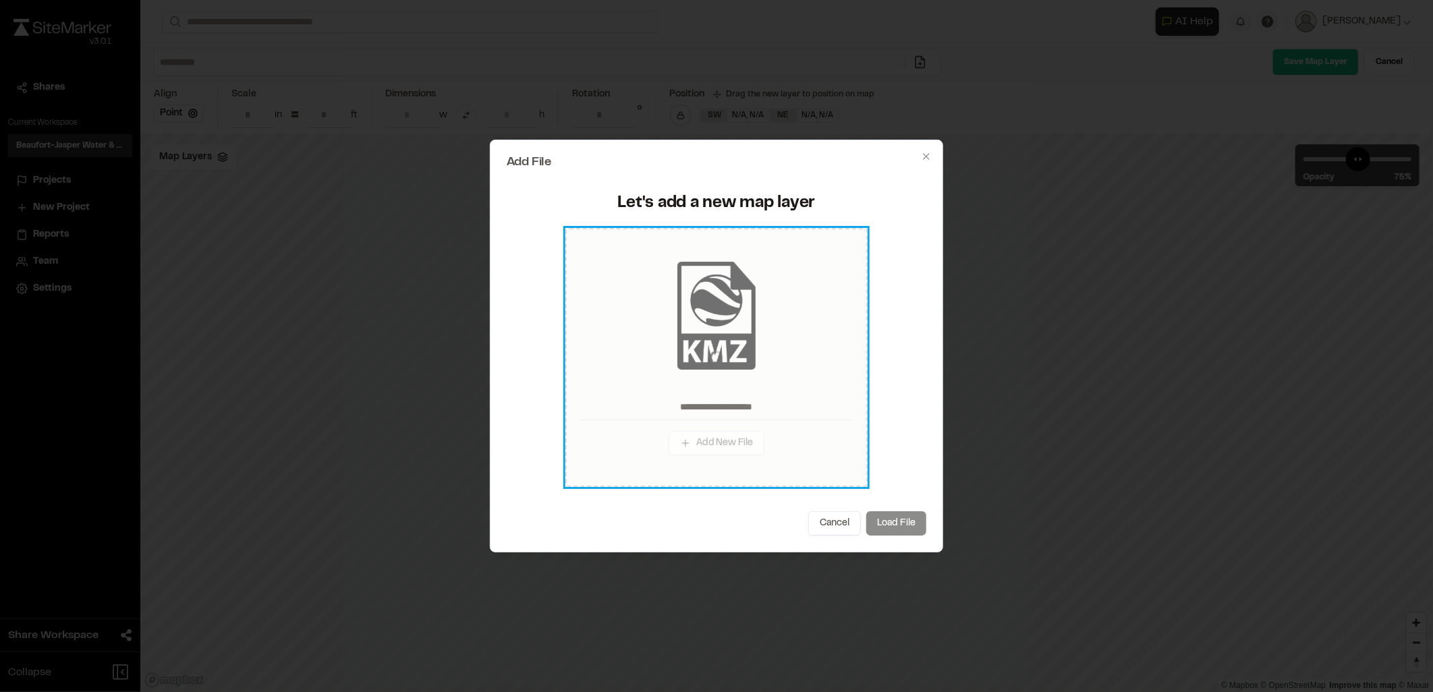
click at [709, 344] on div at bounding box center [717, 357] width 294 height 251
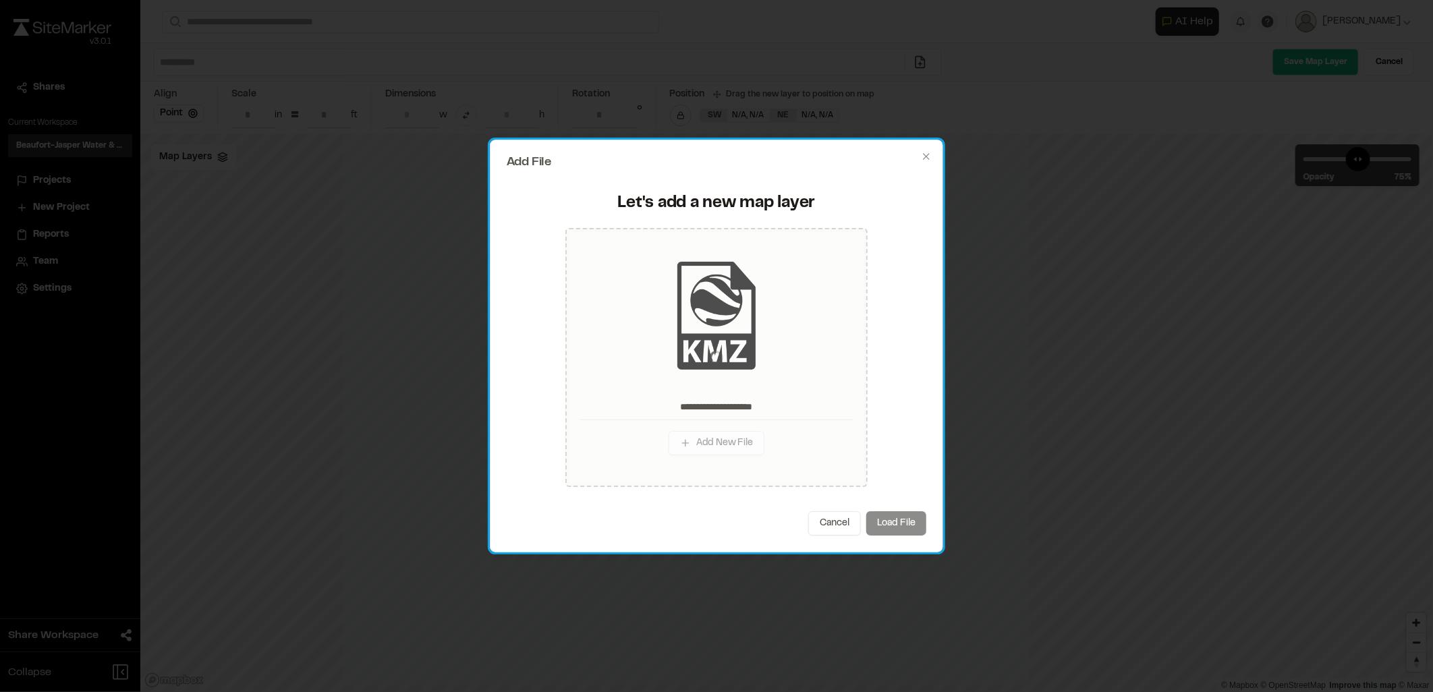
click at [893, 523] on div "Cancel Load File" at bounding box center [717, 524] width 420 height 24
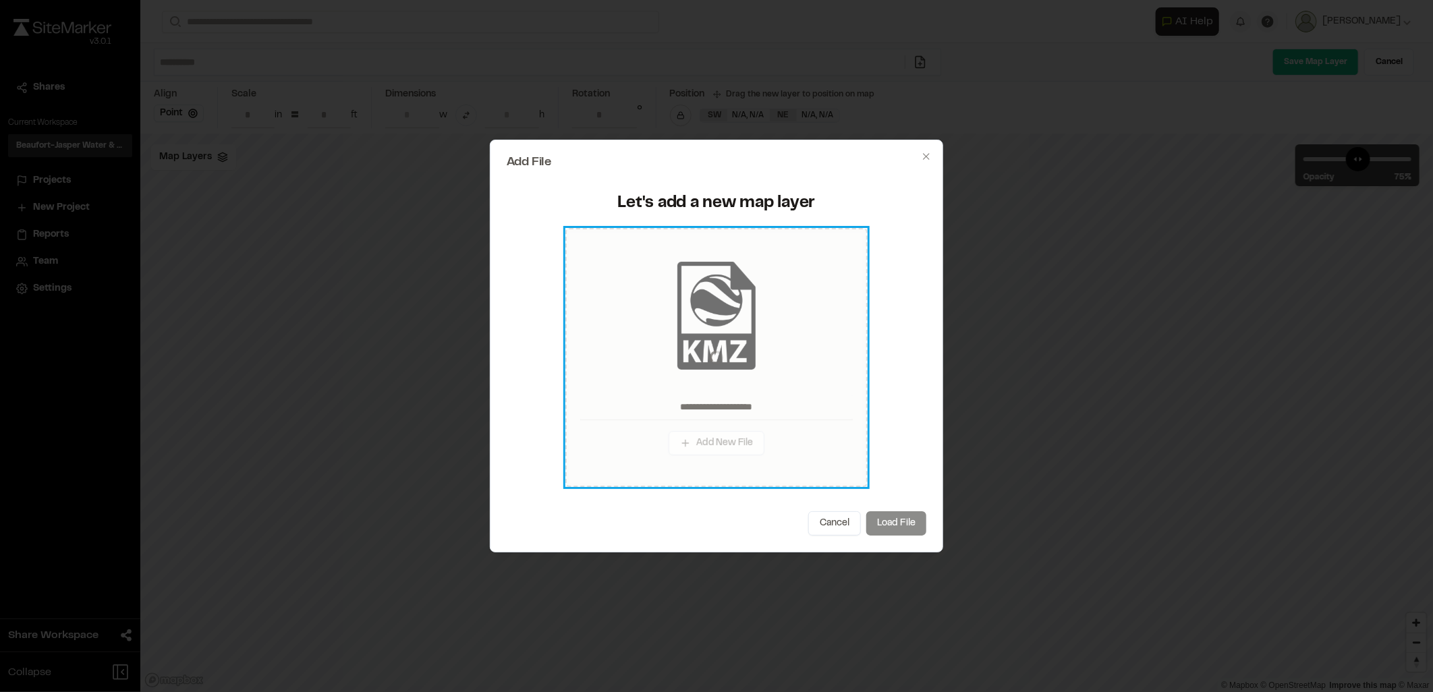
drag, startPoint x: 893, startPoint y: 523, endPoint x: 861, endPoint y: 476, distance: 57.3
click at [861, 476] on div at bounding box center [717, 357] width 294 height 251
click at [766, 379] on div at bounding box center [717, 357] width 294 height 251
drag, startPoint x: 809, startPoint y: 401, endPoint x: 773, endPoint y: 369, distance: 47.8
click at [773, 369] on div at bounding box center [717, 357] width 294 height 251
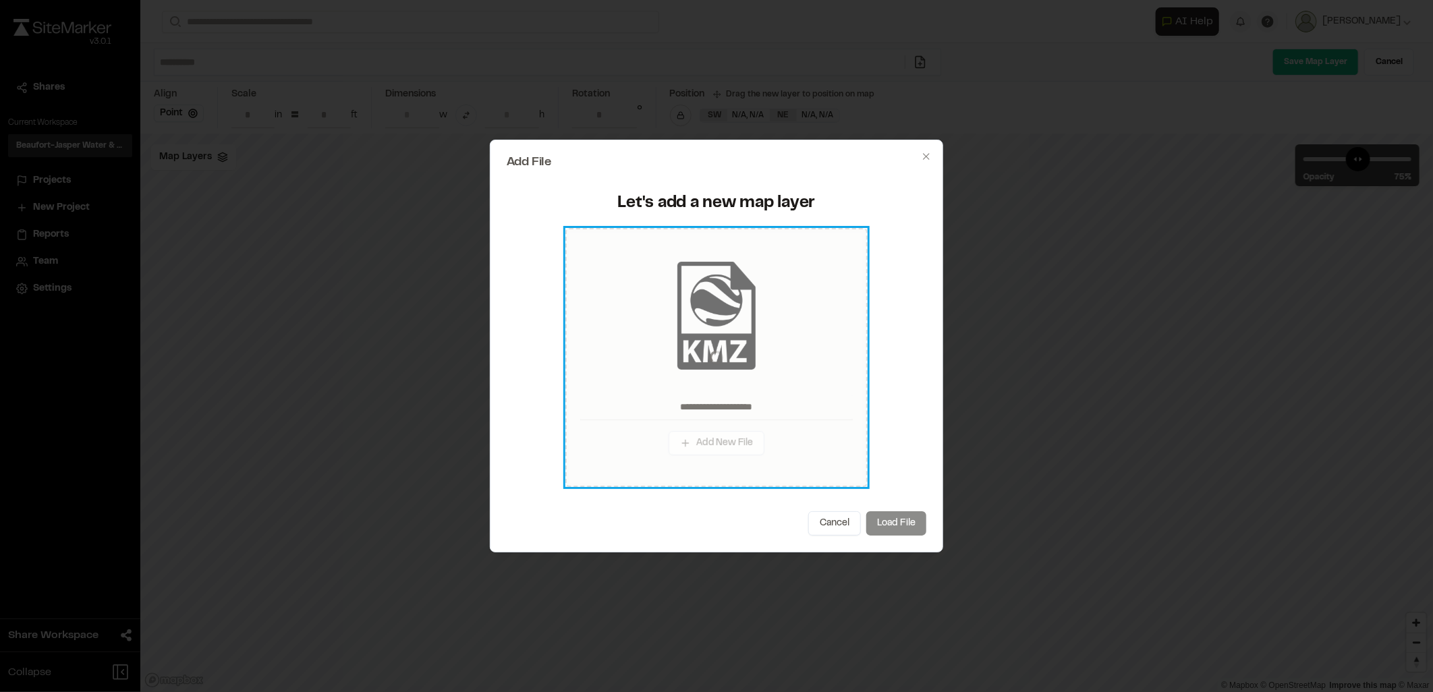
click at [726, 377] on div at bounding box center [717, 357] width 294 height 251
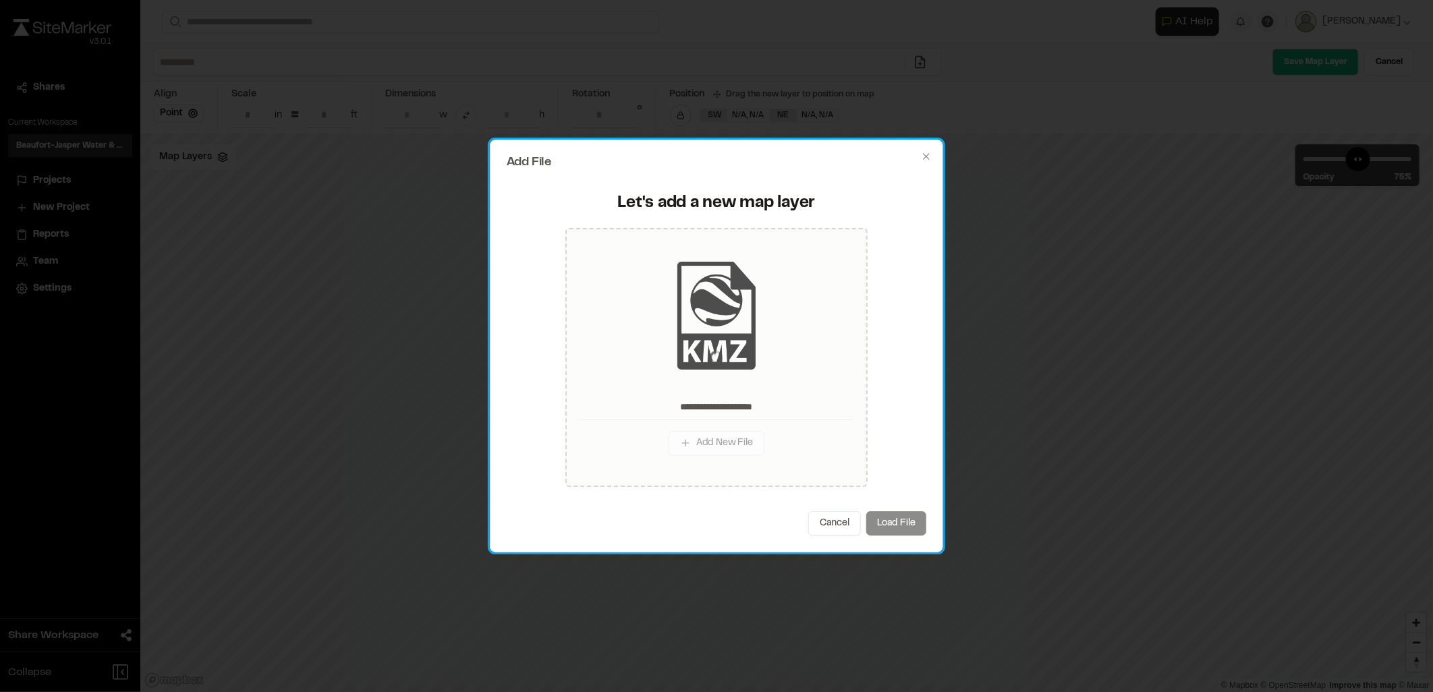
click at [902, 522] on div "Cancel Load File" at bounding box center [717, 524] width 420 height 24
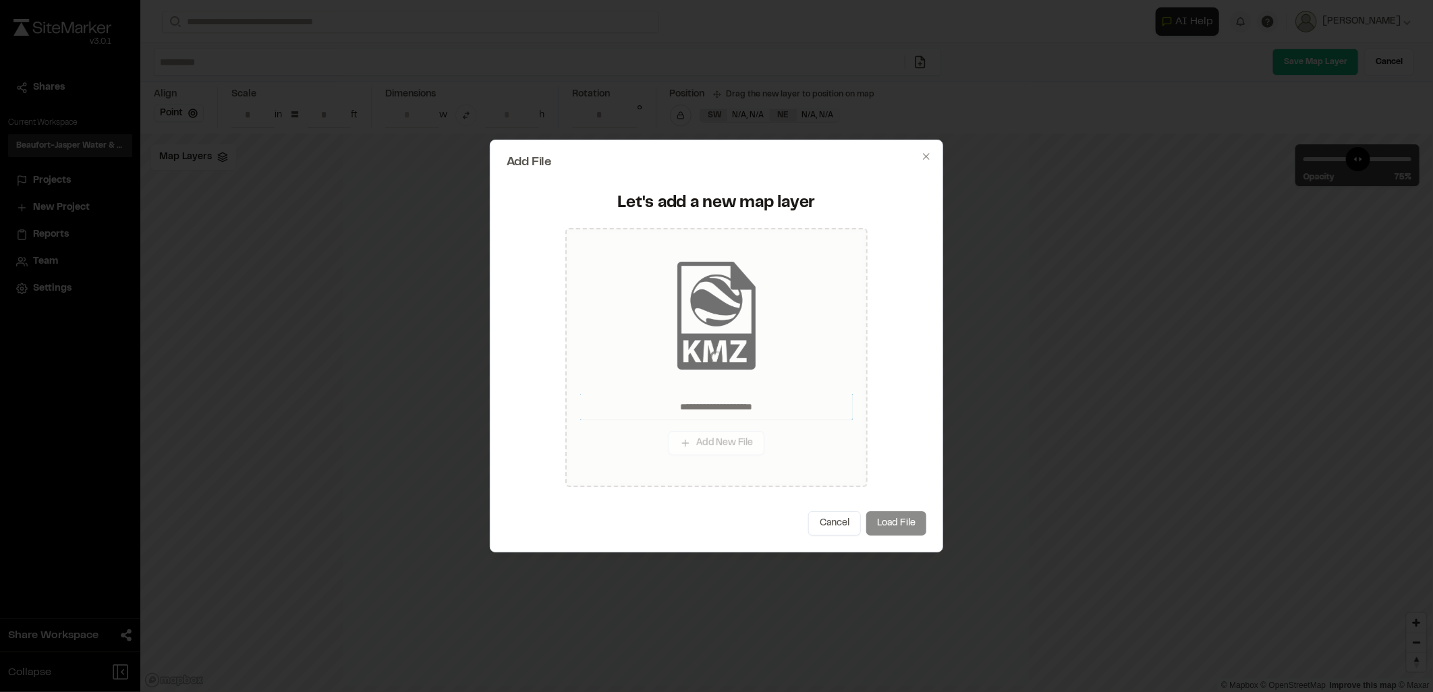
click at [752, 406] on input "**********" at bounding box center [716, 407] width 273 height 26
